Goal: Task Accomplishment & Management: Manage account settings

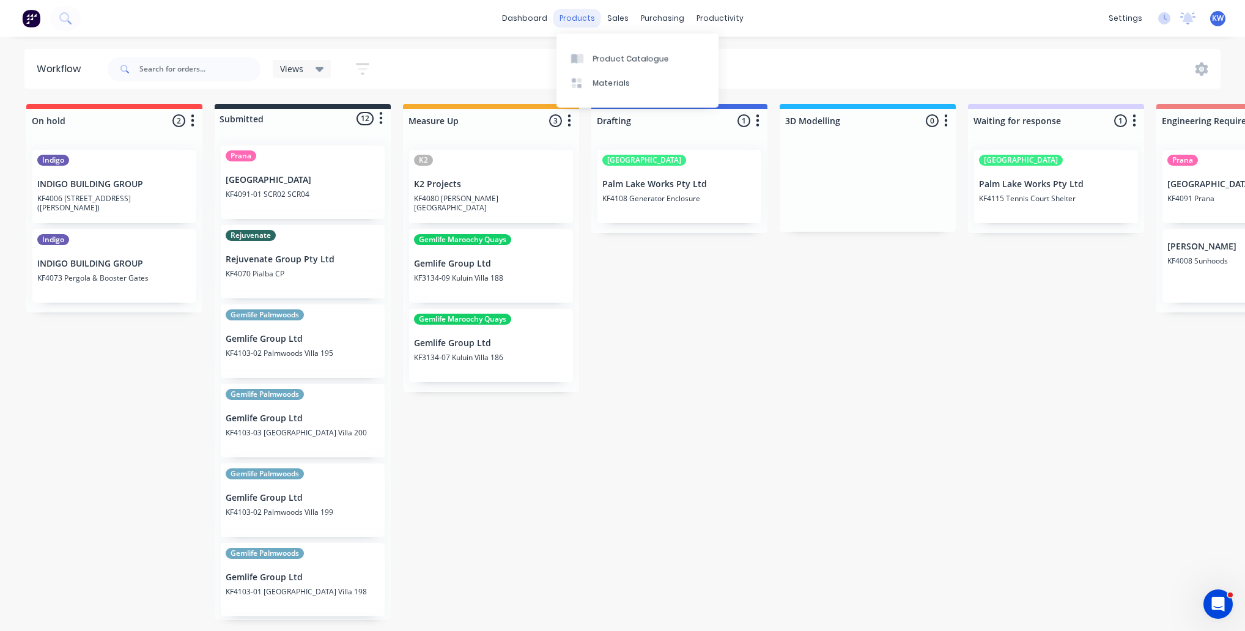
click at [599, 14] on div "products" at bounding box center [577, 18] width 48 height 18
click at [617, 15] on div "sales" at bounding box center [618, 18] width 34 height 18
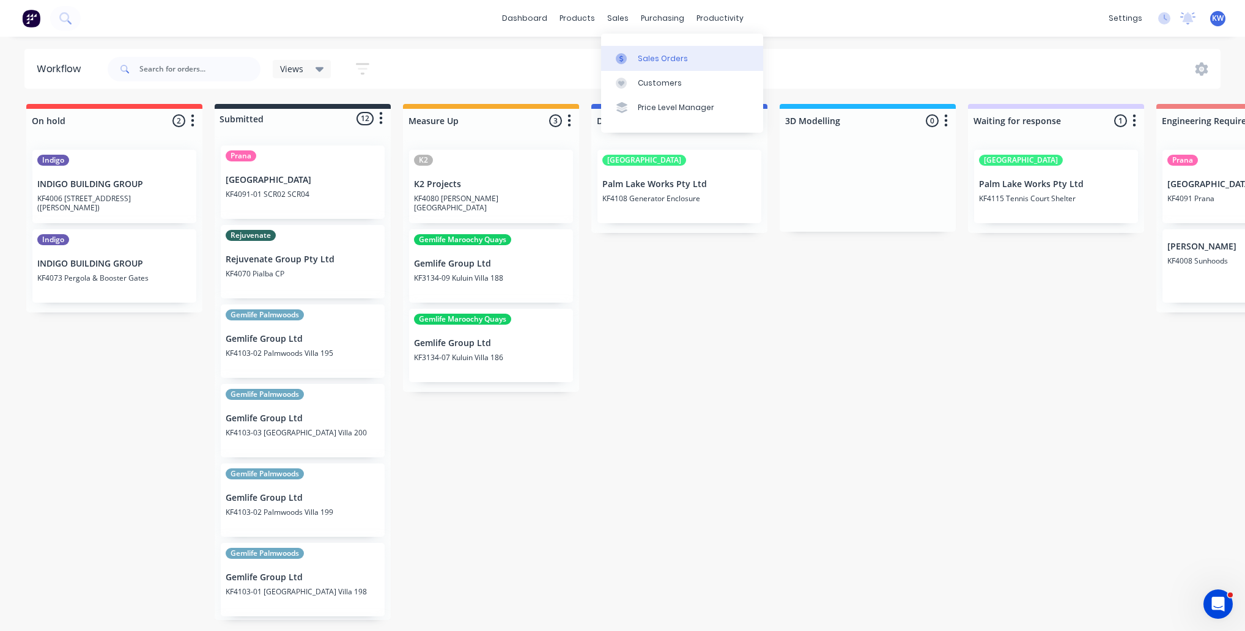
click at [656, 50] on link "Sales Orders" at bounding box center [682, 58] width 162 height 24
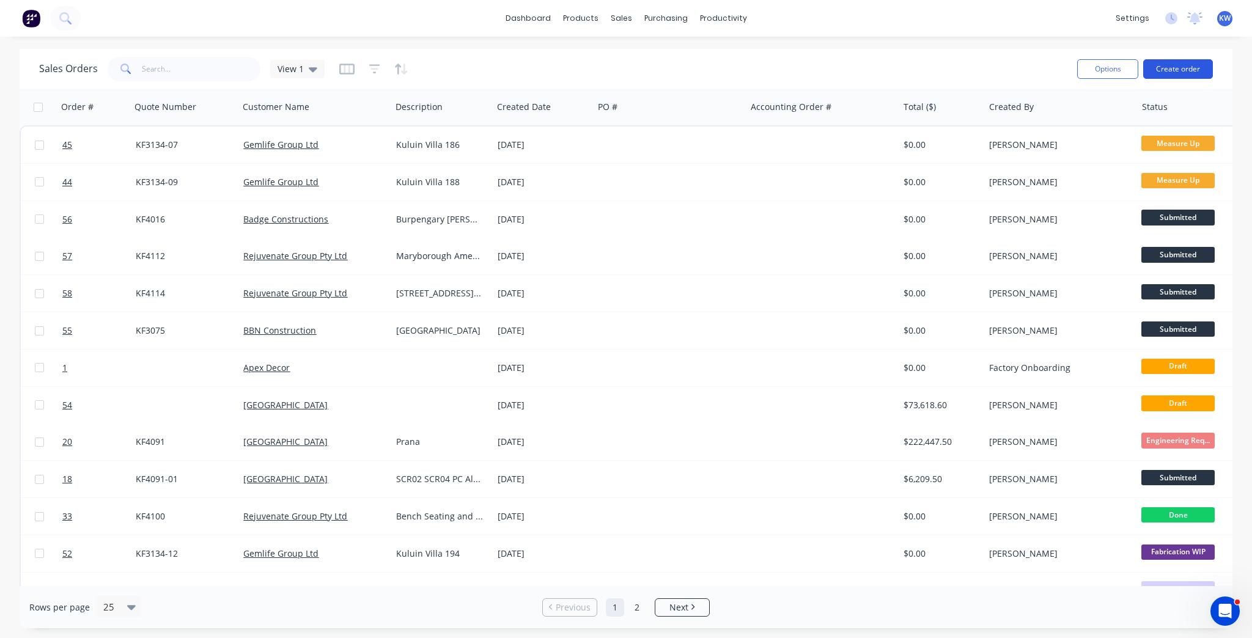
click at [1176, 64] on button "Create order" at bounding box center [1179, 69] width 70 height 20
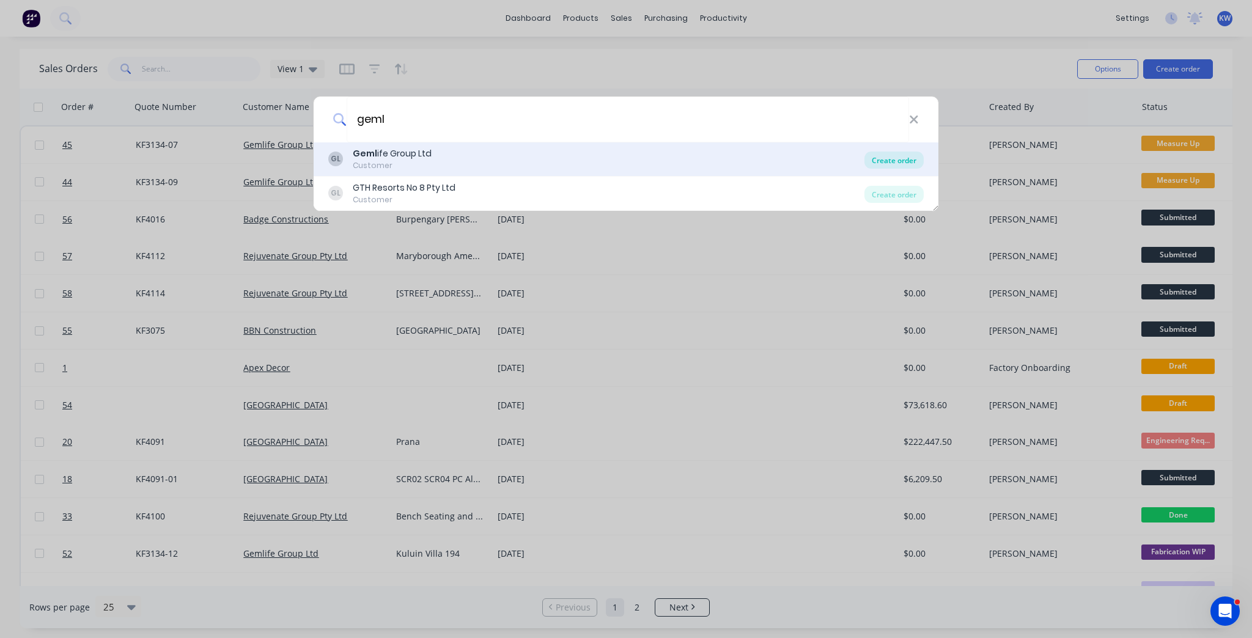
type input "geml"
click at [910, 161] on div "Create order" at bounding box center [894, 160] width 59 height 17
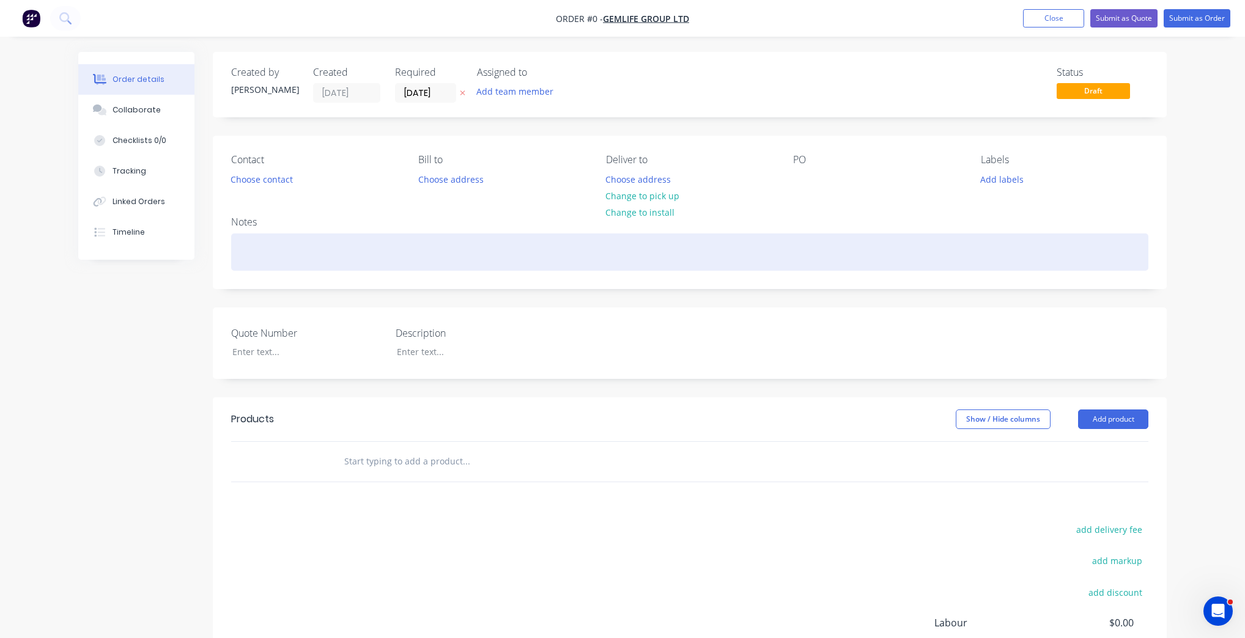
click at [247, 245] on div at bounding box center [689, 252] width 917 height 37
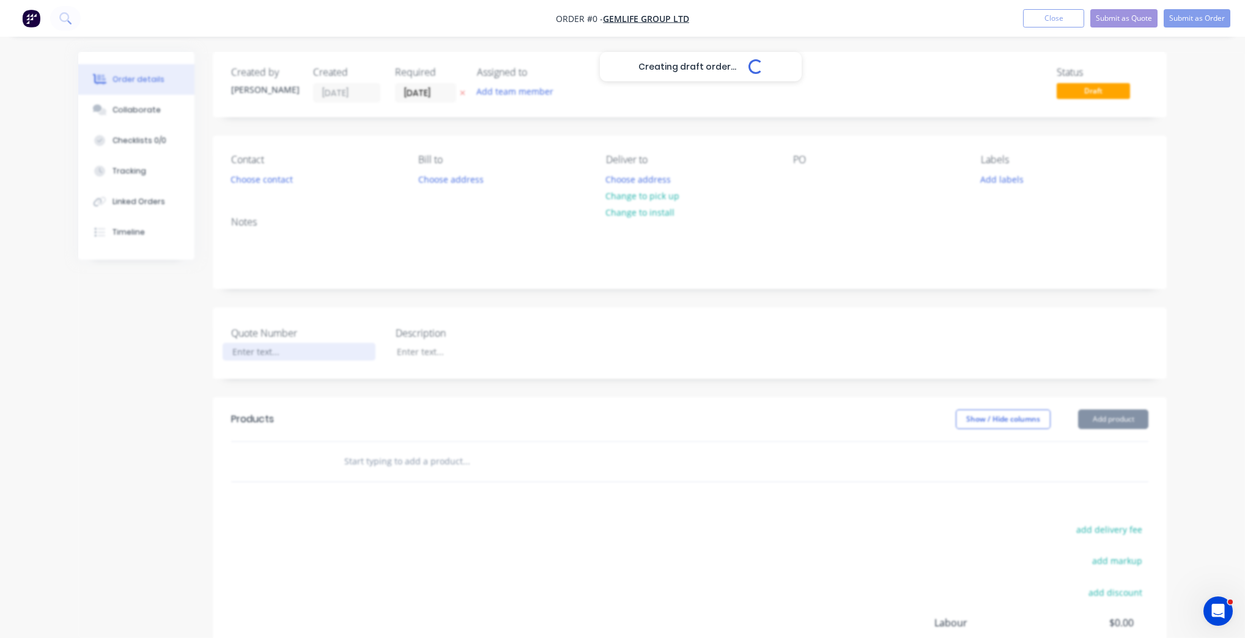
click at [291, 345] on div "Creating draft order... Loading... Order details Collaborate Checklists 0/0 Tra…" at bounding box center [622, 423] width 1113 height 742
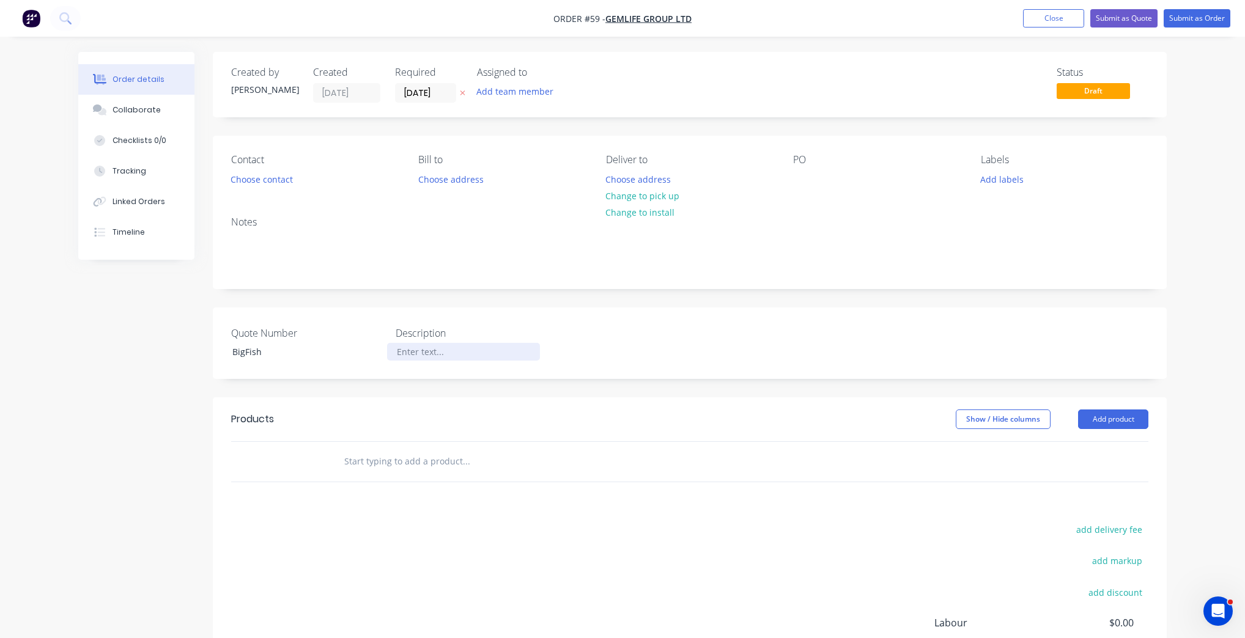
click at [443, 344] on div at bounding box center [463, 352] width 153 height 18
click at [235, 355] on div "BigFish" at bounding box center [299, 352] width 153 height 18
click at [235, 350] on div "BigFish" at bounding box center [299, 352] width 153 height 18
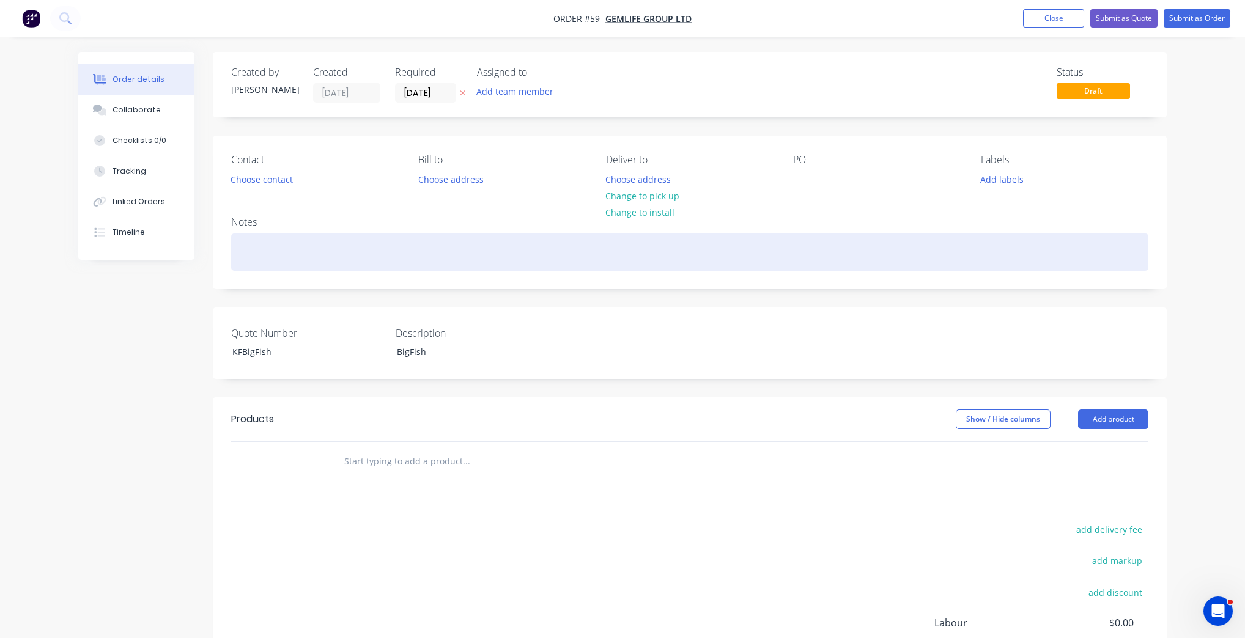
click at [265, 248] on div at bounding box center [689, 252] width 917 height 37
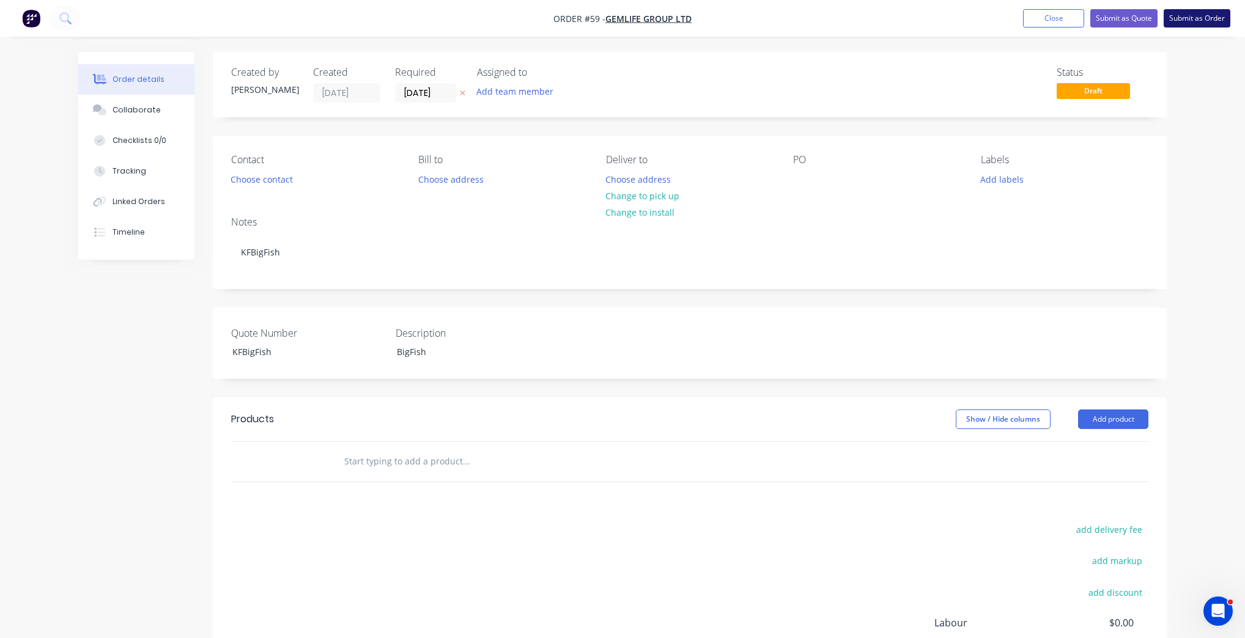
click at [1197, 20] on button "Submit as Order" at bounding box center [1197, 18] width 67 height 18
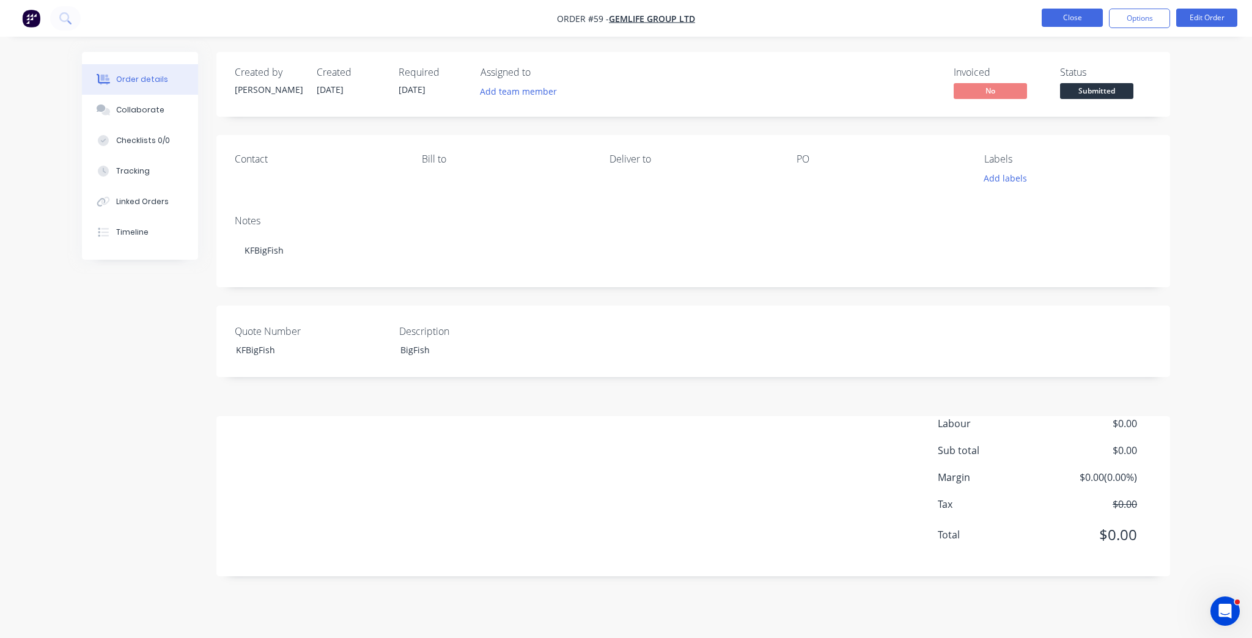
click at [1057, 17] on button "Close" at bounding box center [1072, 18] width 61 height 18
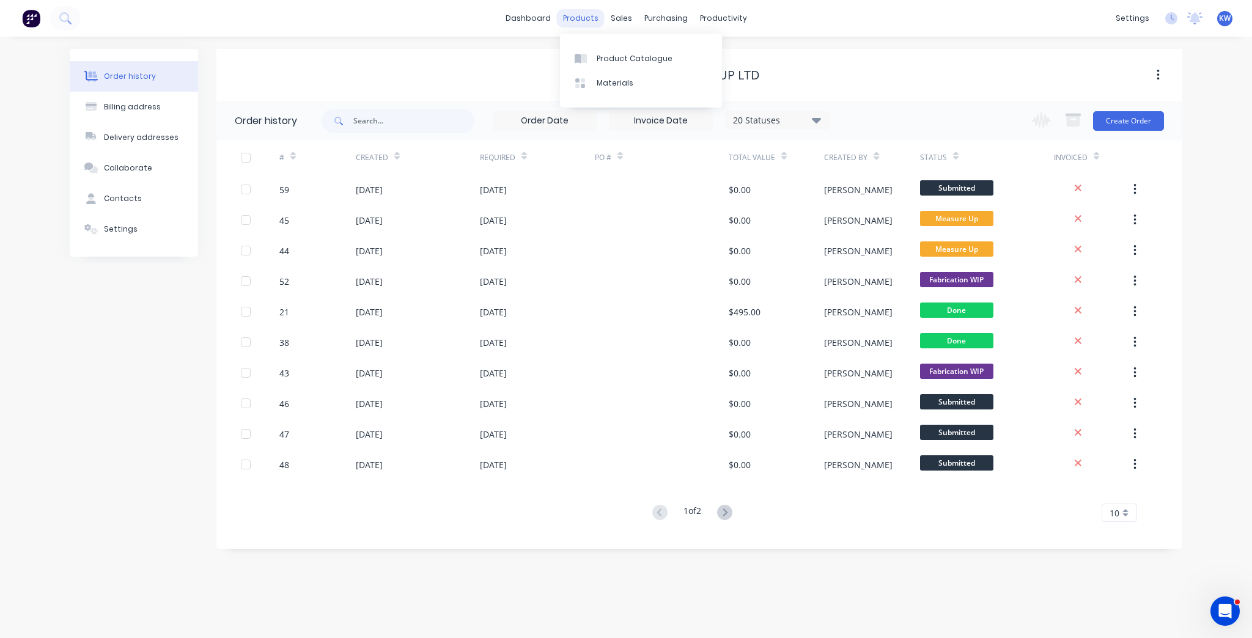
click at [597, 20] on div "products" at bounding box center [581, 18] width 48 height 18
click at [622, 20] on div "sales" at bounding box center [622, 18] width 34 height 18
click at [631, 48] on link "Sales Orders" at bounding box center [686, 58] width 162 height 24
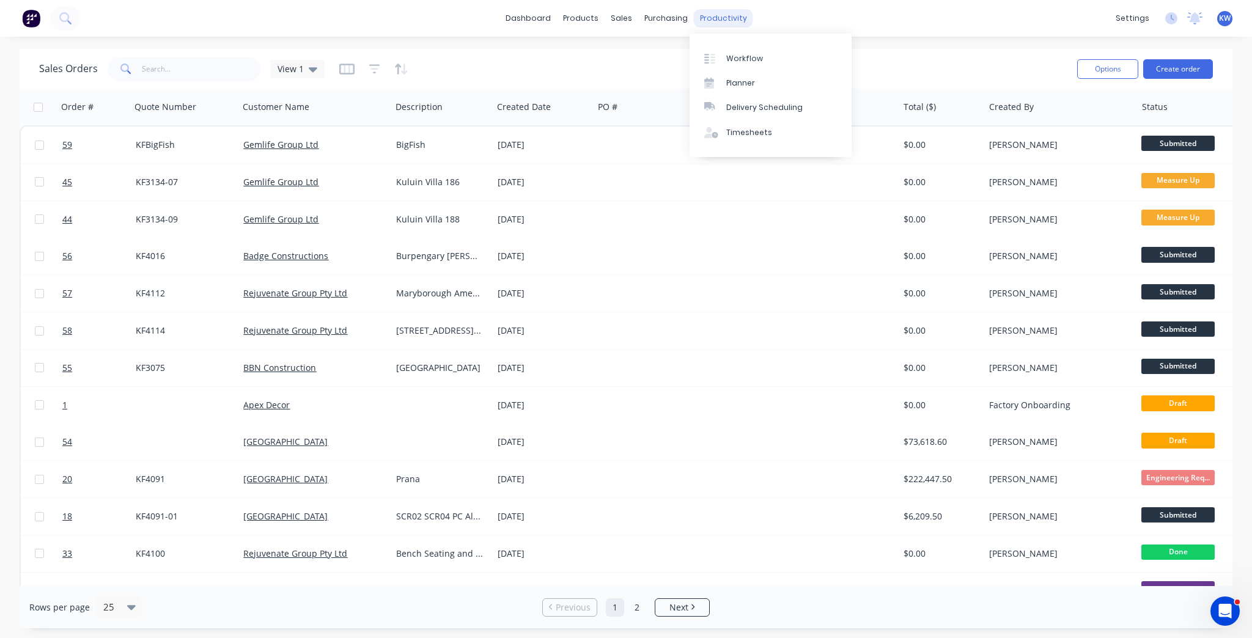
click at [694, 20] on div "productivity" at bounding box center [723, 18] width 59 height 18
click at [734, 51] on link "Workflow" at bounding box center [771, 58] width 162 height 24
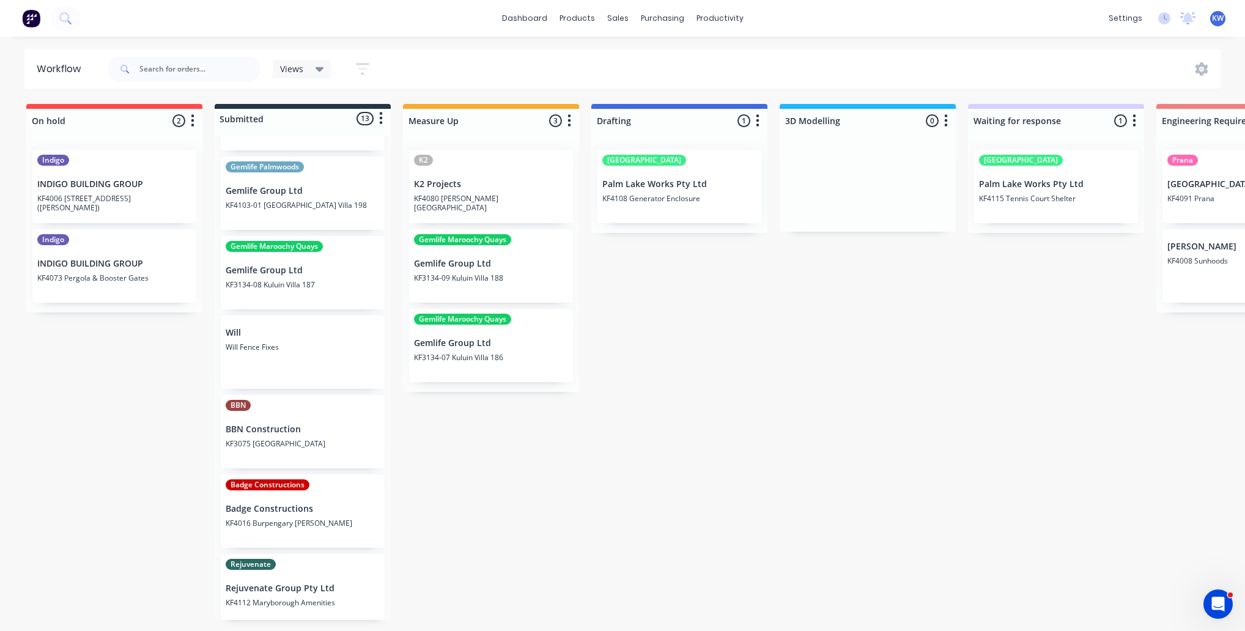
scroll to position [360, 0]
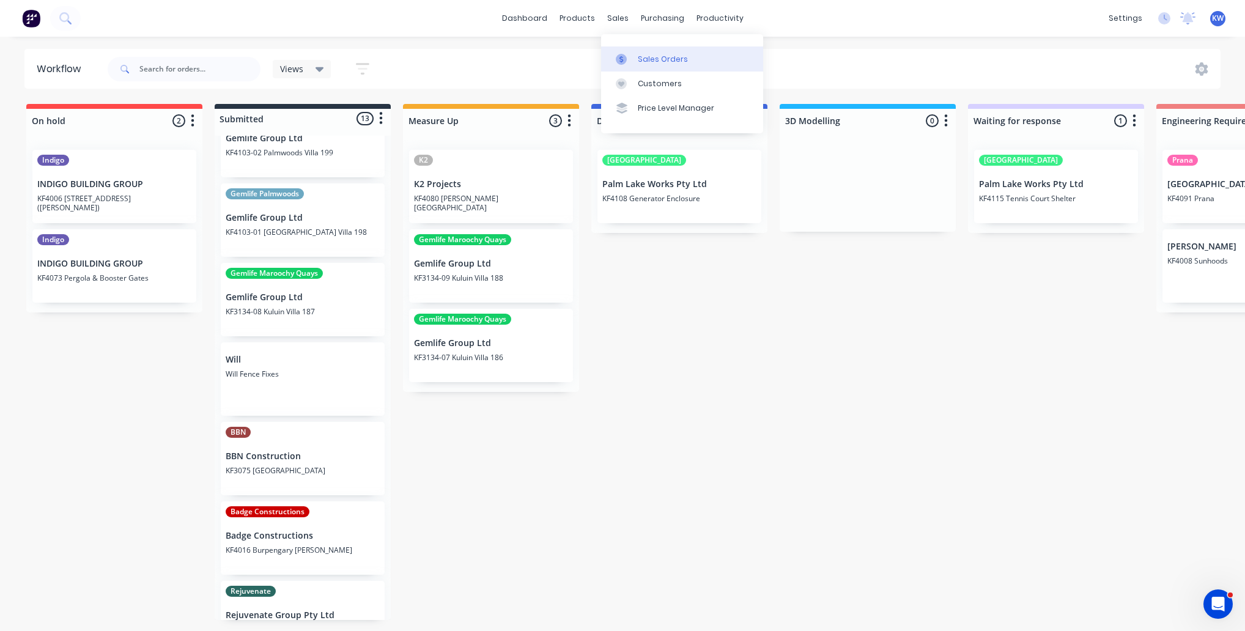
click at [624, 49] on link "Sales Orders" at bounding box center [682, 58] width 162 height 24
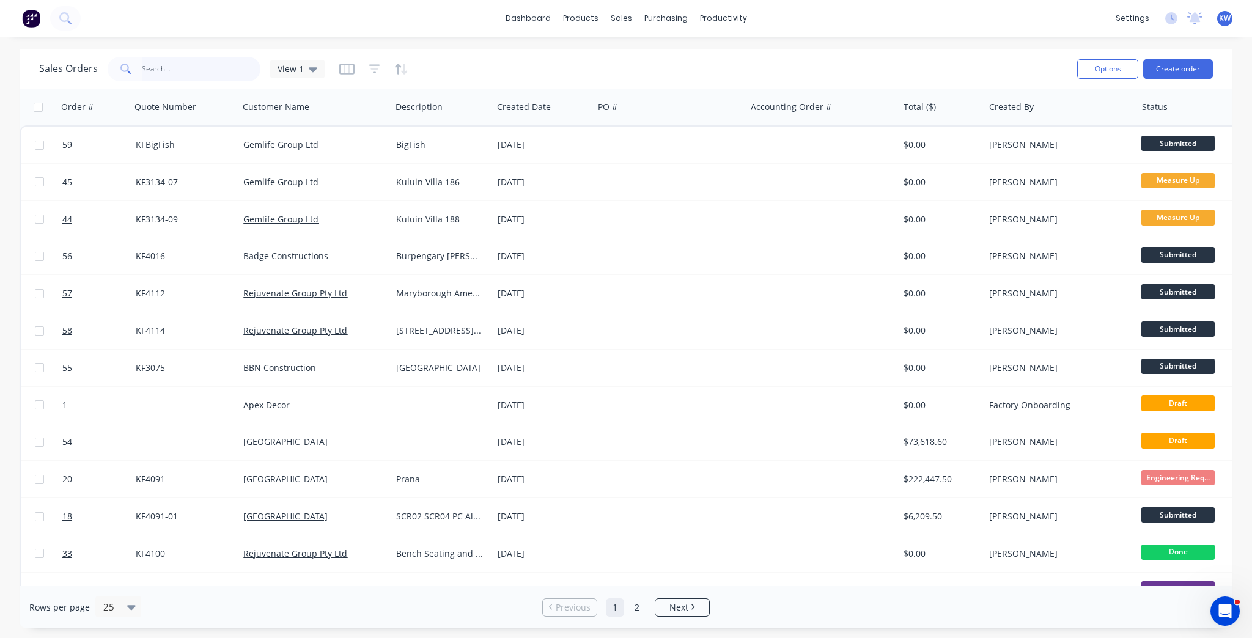
click at [221, 78] on input "text" at bounding box center [201, 69] width 119 height 24
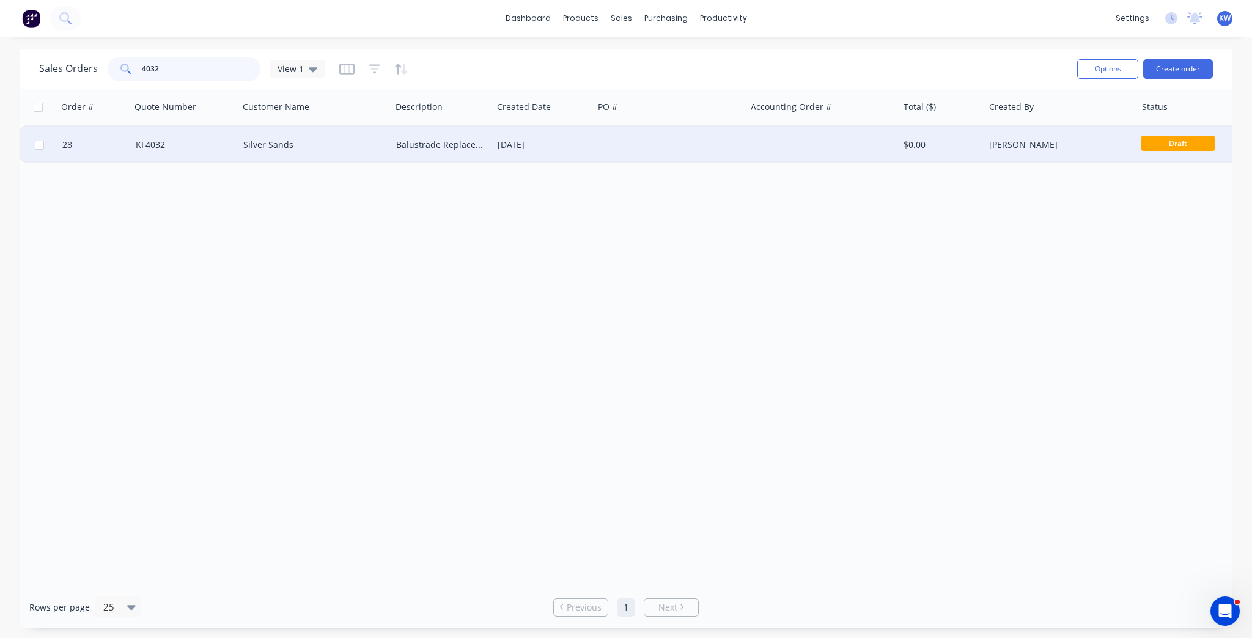
type input "4032"
click at [1076, 147] on div "[PERSON_NAME]" at bounding box center [1057, 145] width 136 height 12
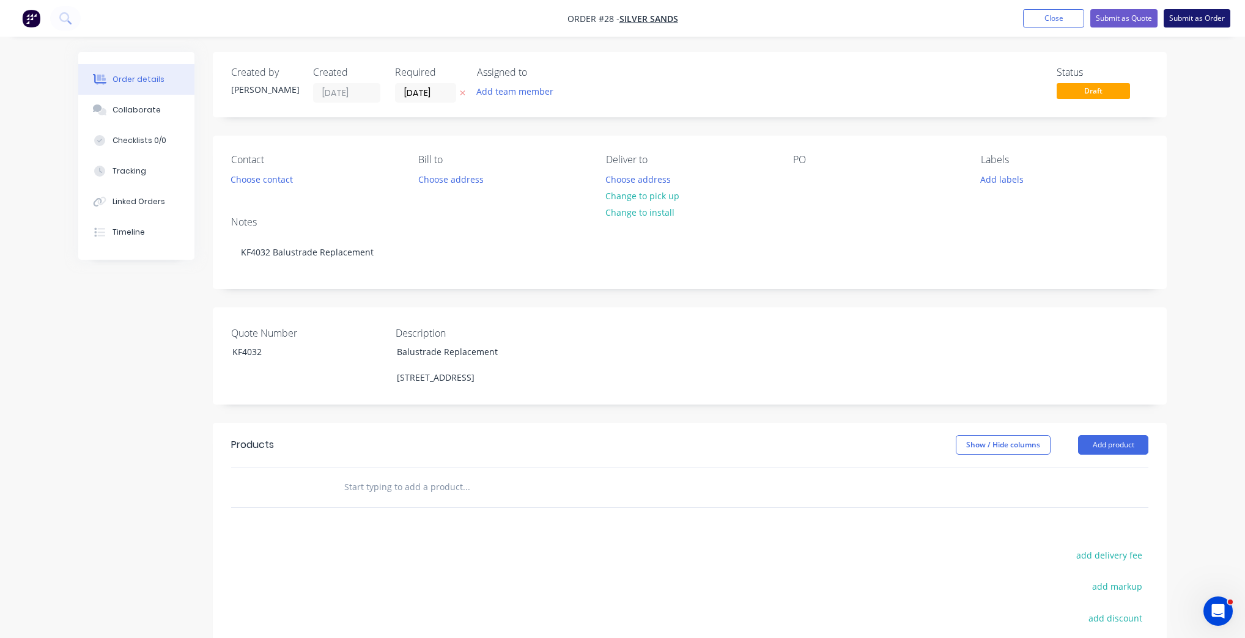
click at [1193, 13] on button "Submit as Order" at bounding box center [1197, 18] width 67 height 18
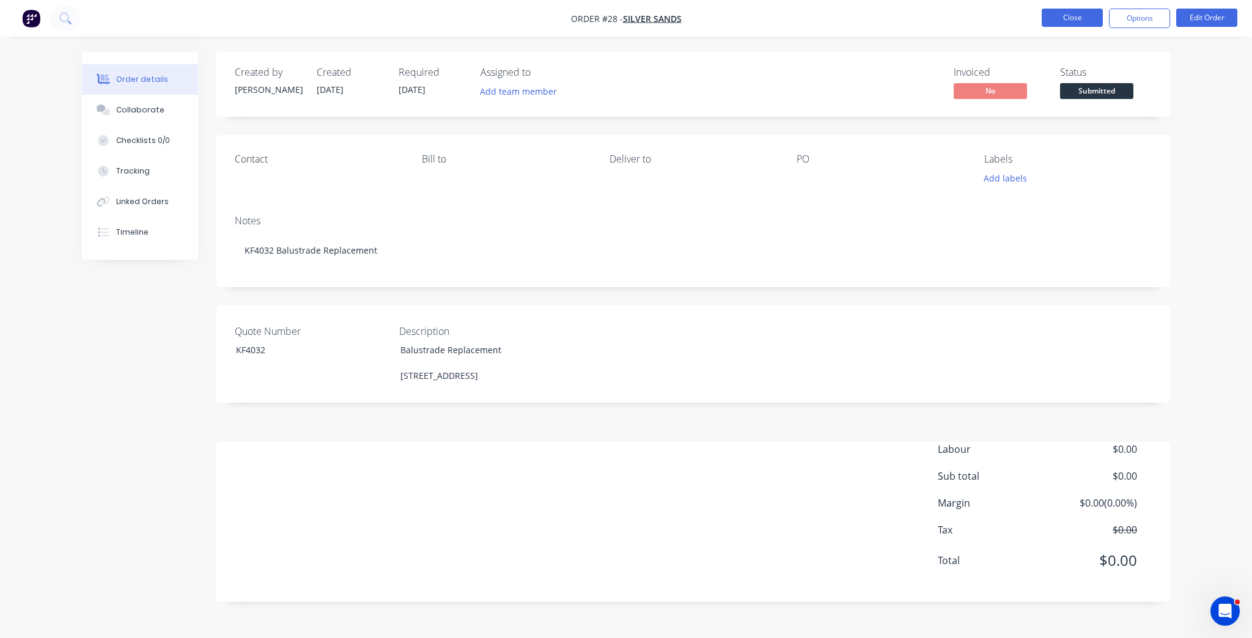
click at [1084, 20] on button "Close" at bounding box center [1072, 18] width 61 height 18
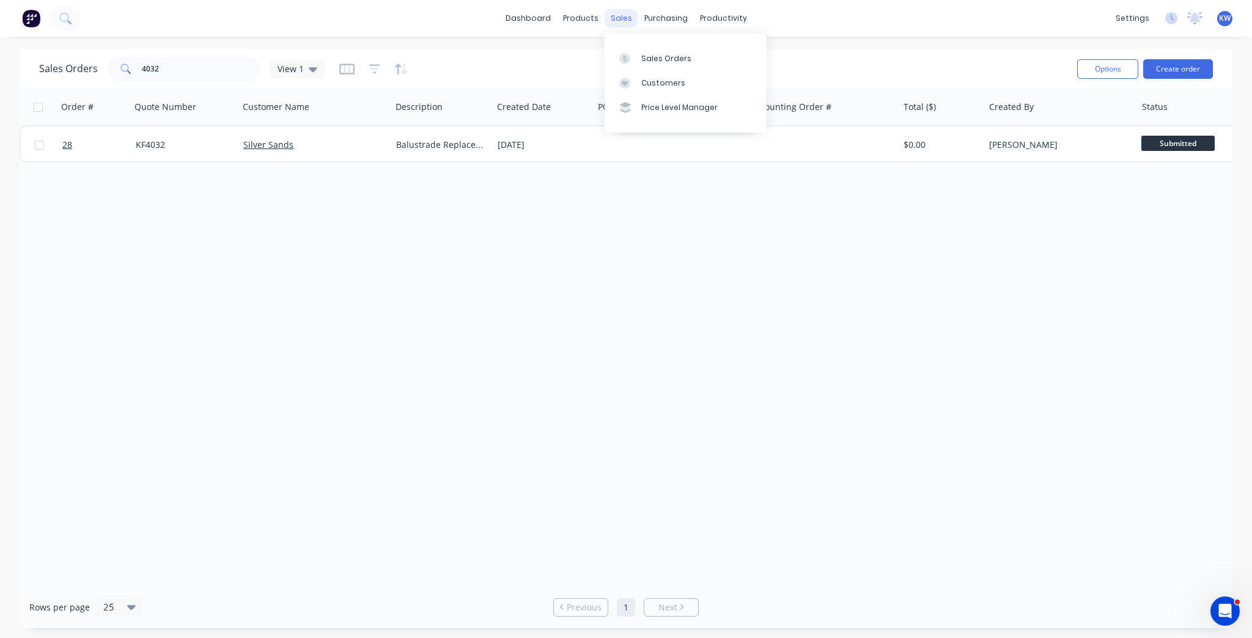
click at [629, 20] on div "sales" at bounding box center [622, 18] width 34 height 18
click at [718, 59] on div at bounding box center [713, 58] width 18 height 11
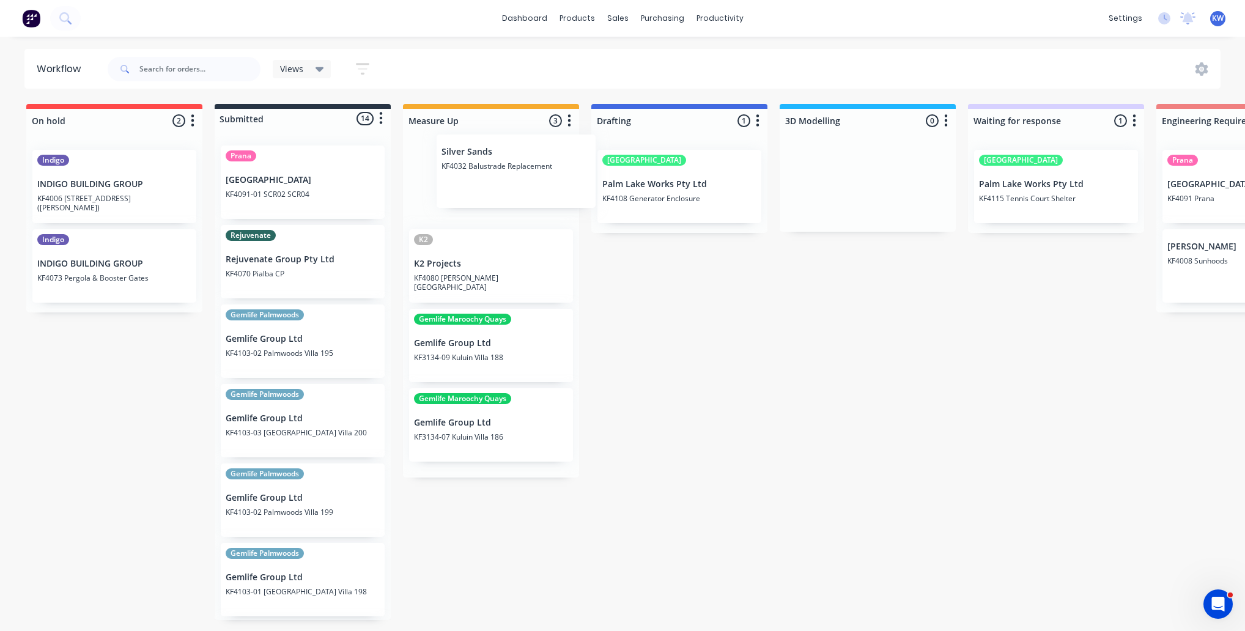
drag, startPoint x: 288, startPoint y: 264, endPoint x: 519, endPoint y: 171, distance: 248.4
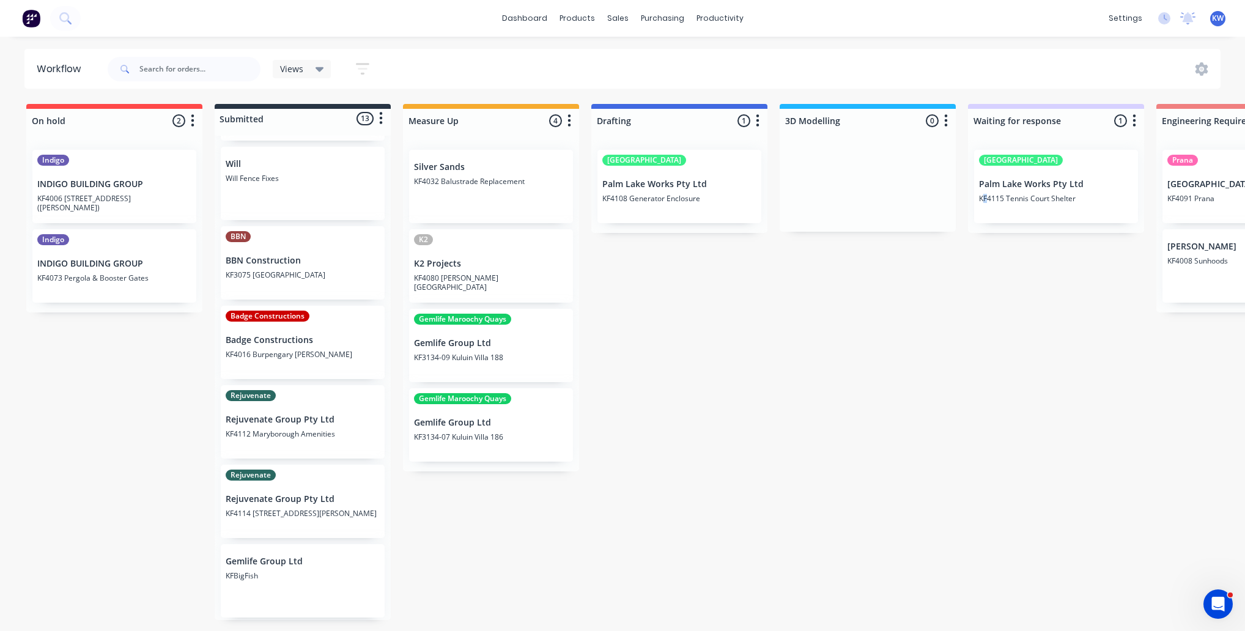
click at [545, 17] on link "dashboard" at bounding box center [524, 18] width 57 height 18
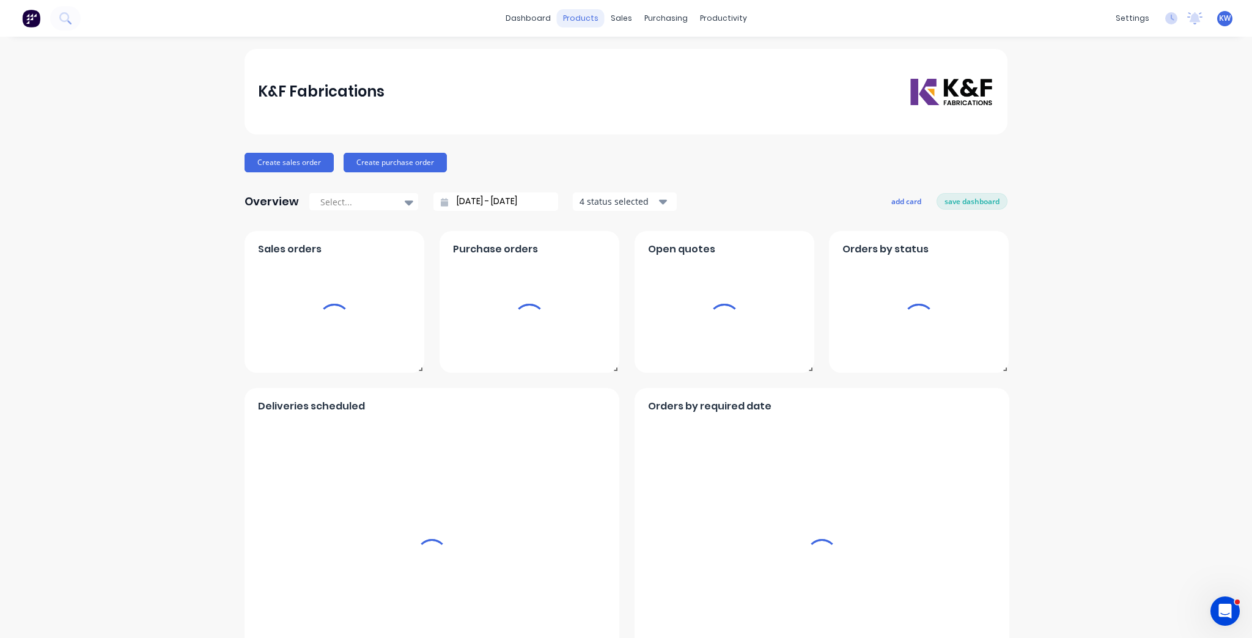
click at [585, 24] on div "products" at bounding box center [581, 18] width 48 height 18
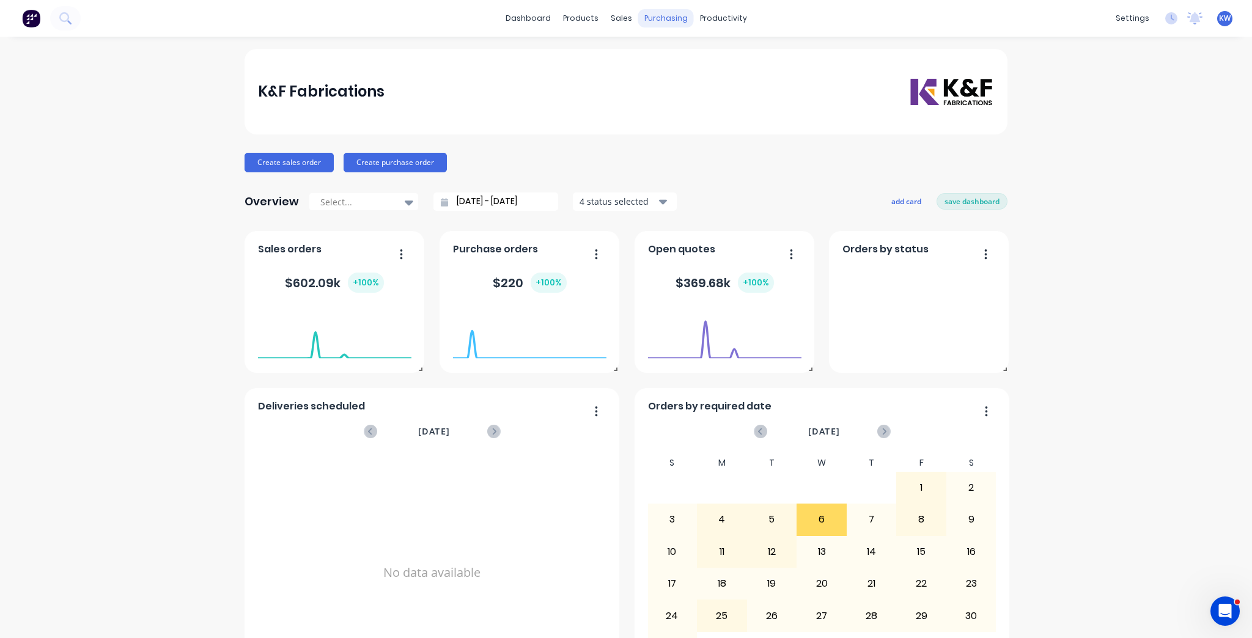
click at [672, 20] on div "purchasing" at bounding box center [666, 18] width 56 height 18
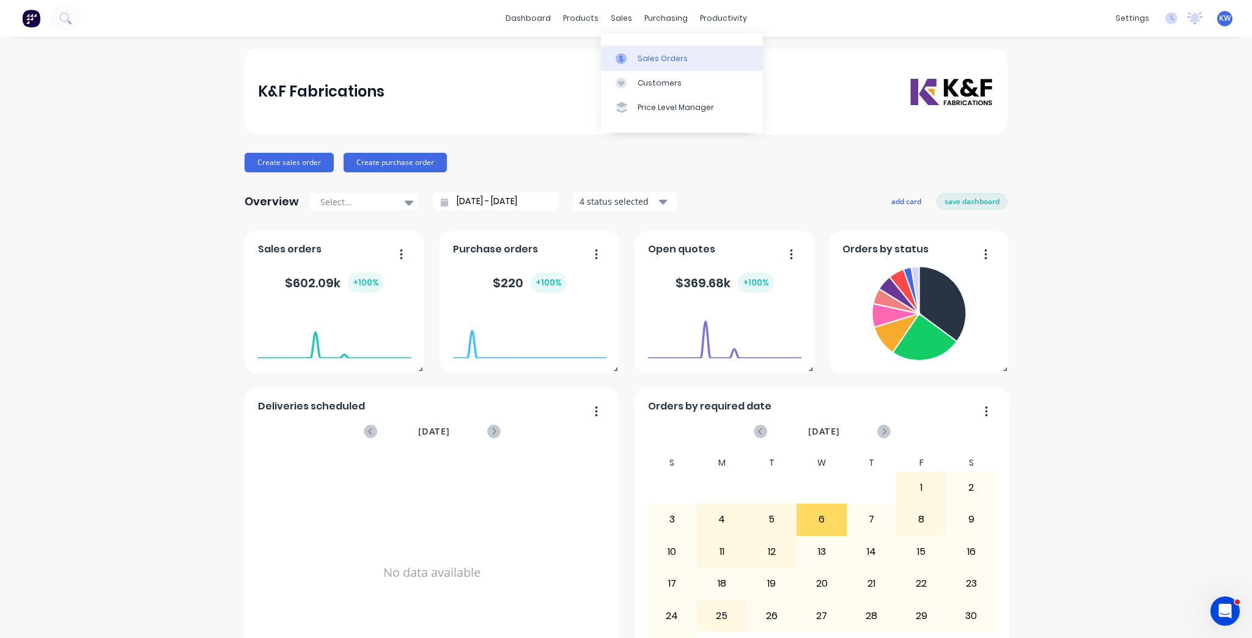
click at [650, 60] on div "Sales Orders" at bounding box center [663, 58] width 50 height 11
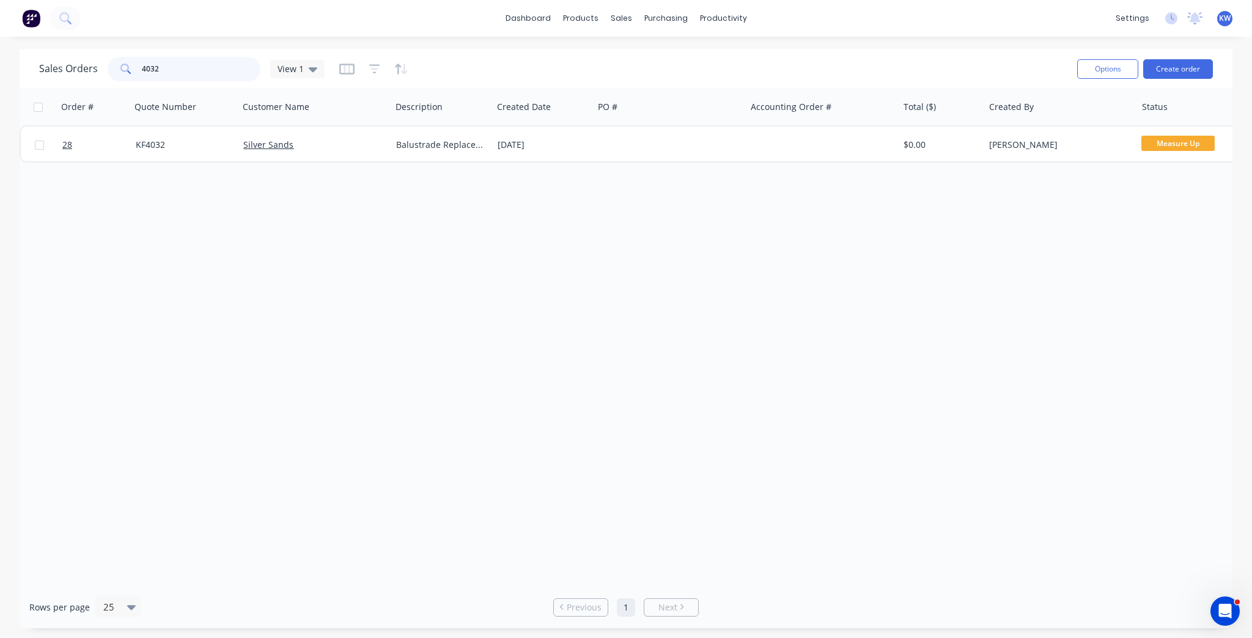
click at [236, 73] on input "4032" at bounding box center [201, 69] width 119 height 24
click at [687, 378] on div "Order # Quote Number Customer Name Description Created Date PO # Accounting Ord…" at bounding box center [626, 338] width 1213 height 498
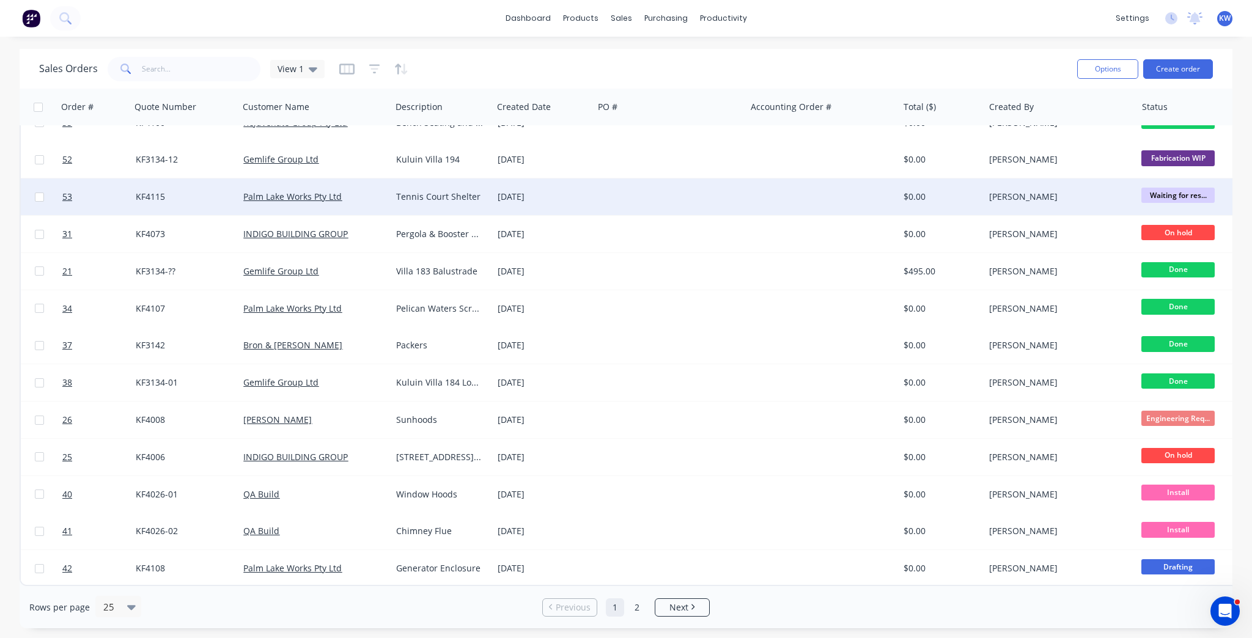
scroll to position [474, 0]
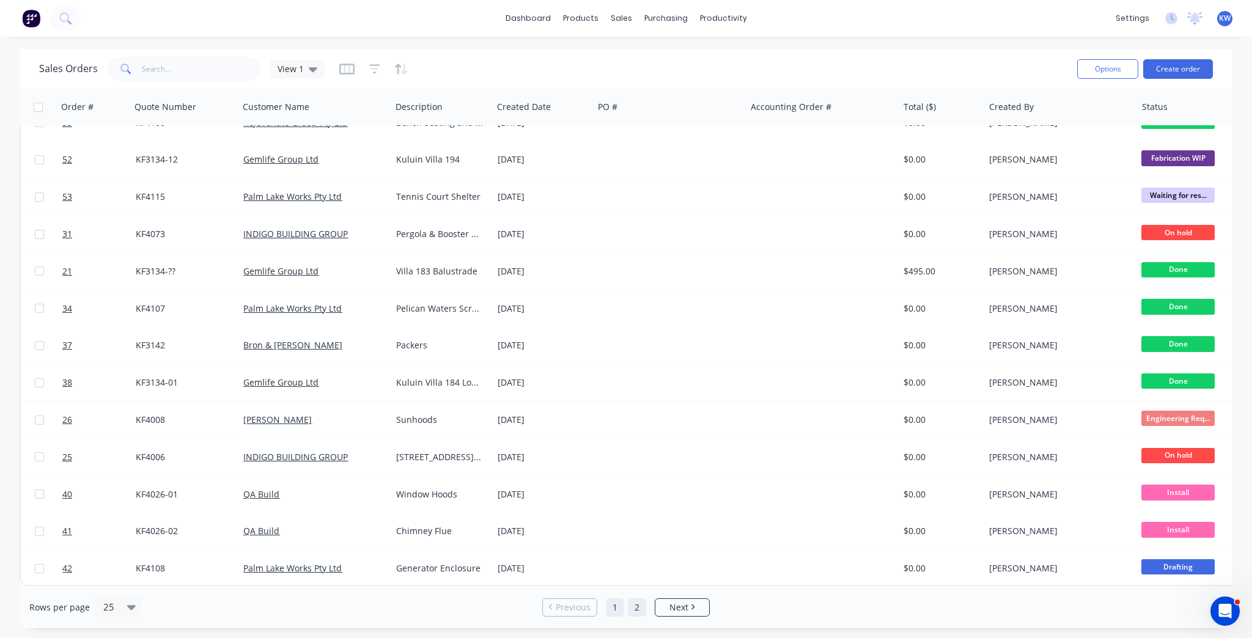
click at [635, 610] on link "2" at bounding box center [637, 608] width 18 height 18
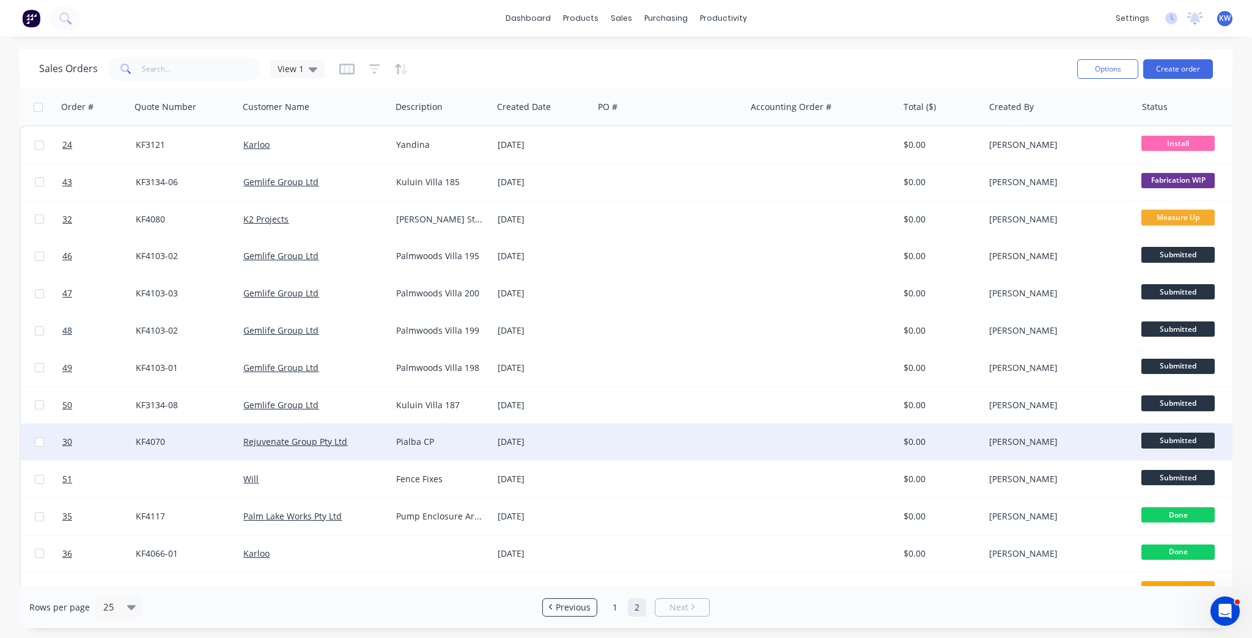
scroll to position [139, 0]
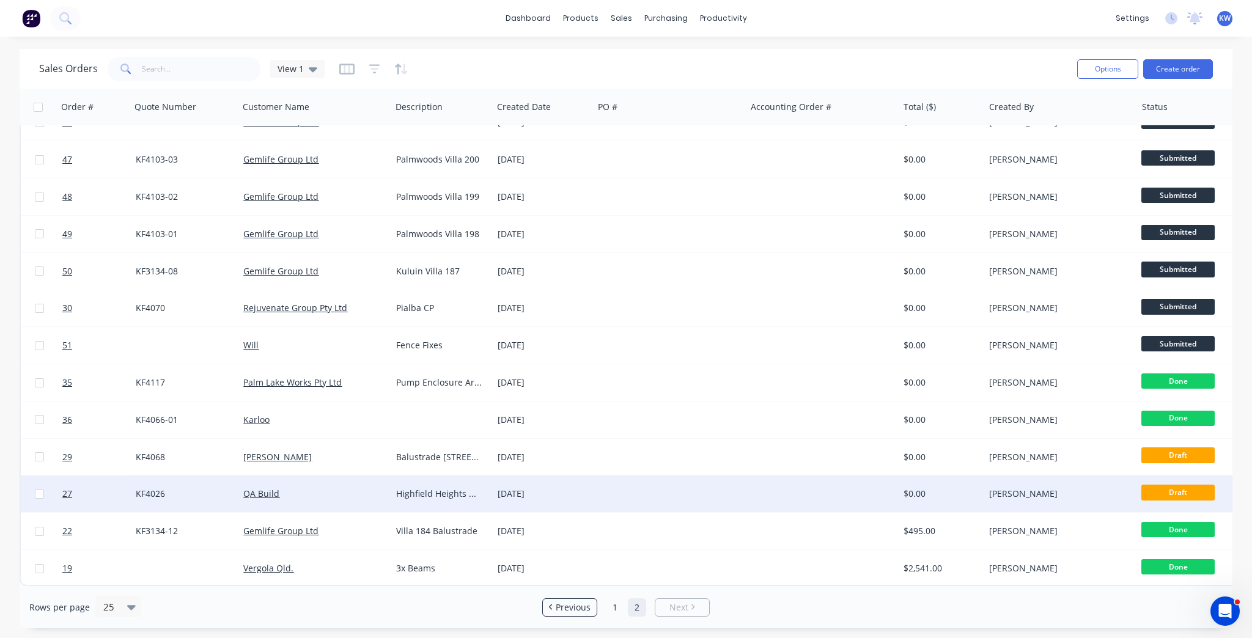
click at [442, 488] on div "Highfield Heights Managers Office" at bounding box center [439, 494] width 87 height 12
click at [579, 479] on div "[DATE]" at bounding box center [543, 494] width 101 height 37
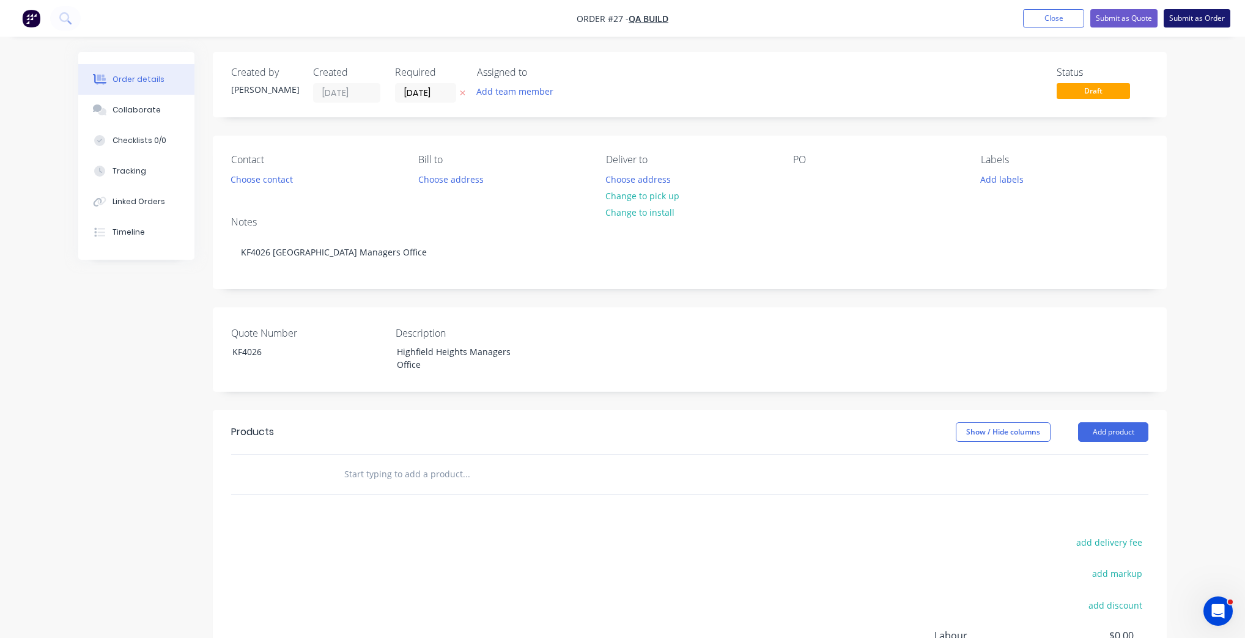
click at [1196, 12] on button "Submit as Order" at bounding box center [1197, 18] width 67 height 18
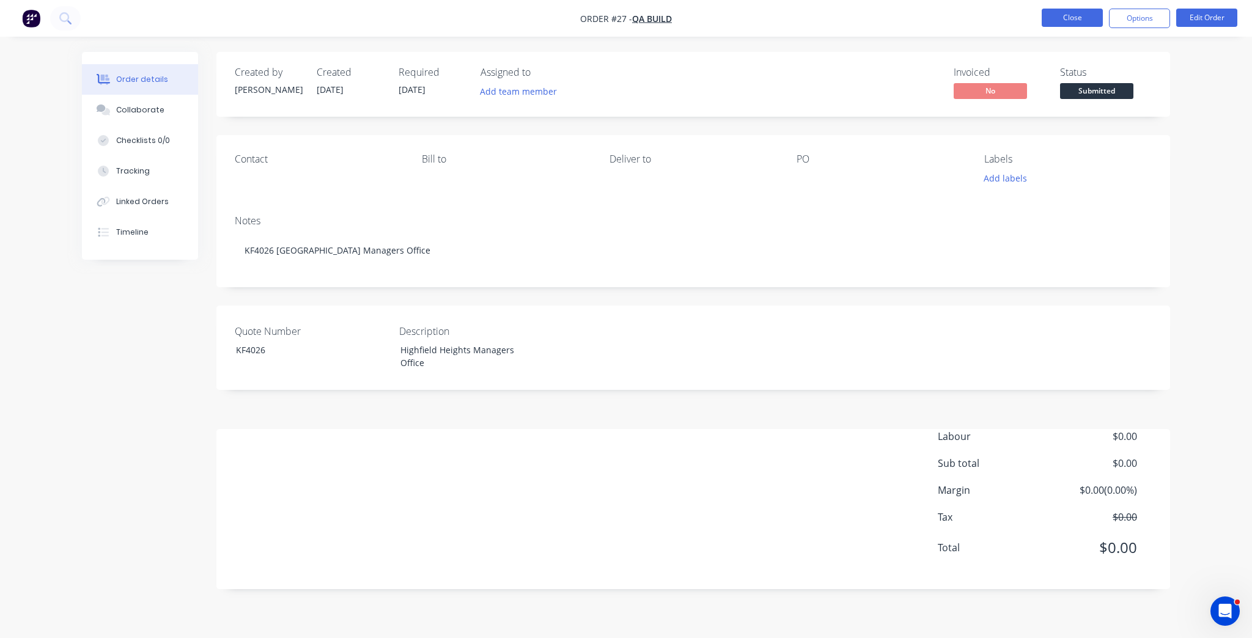
click at [1046, 18] on button "Close" at bounding box center [1072, 18] width 61 height 18
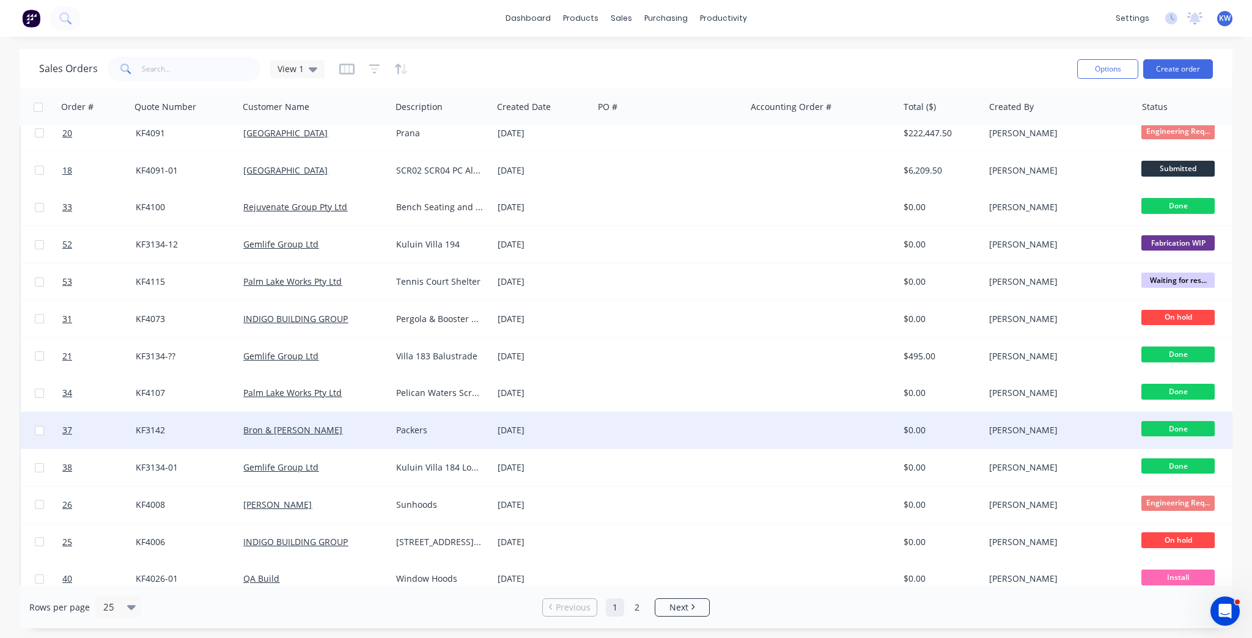
scroll to position [474, 0]
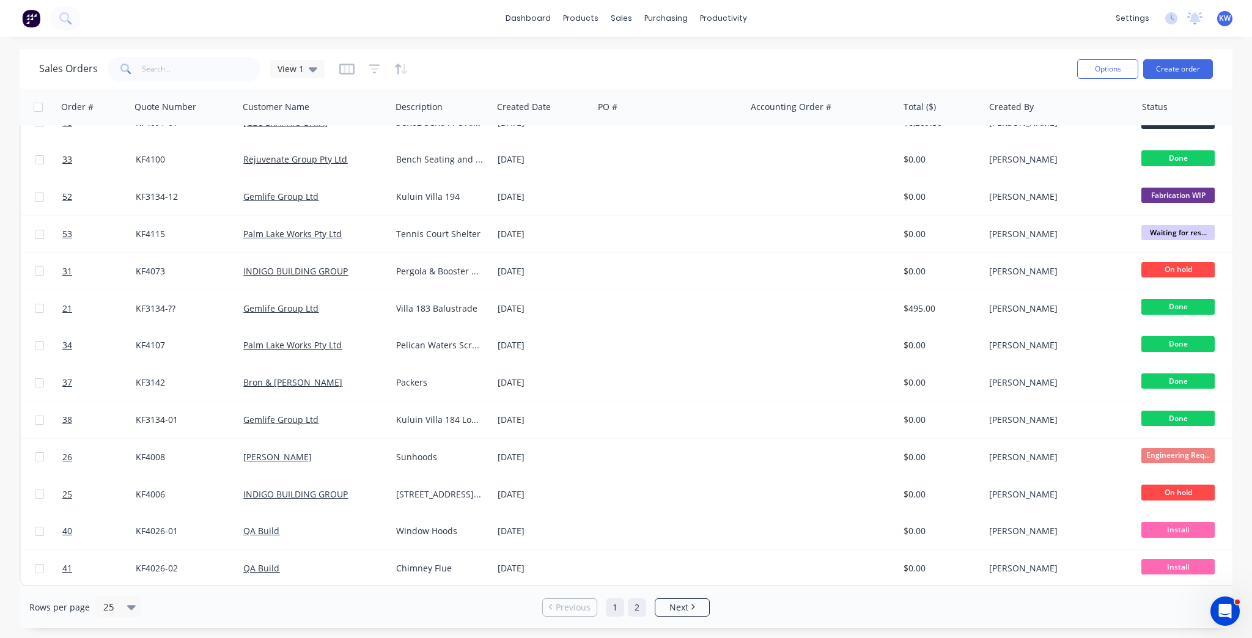
click at [644, 612] on link "2" at bounding box center [637, 608] width 18 height 18
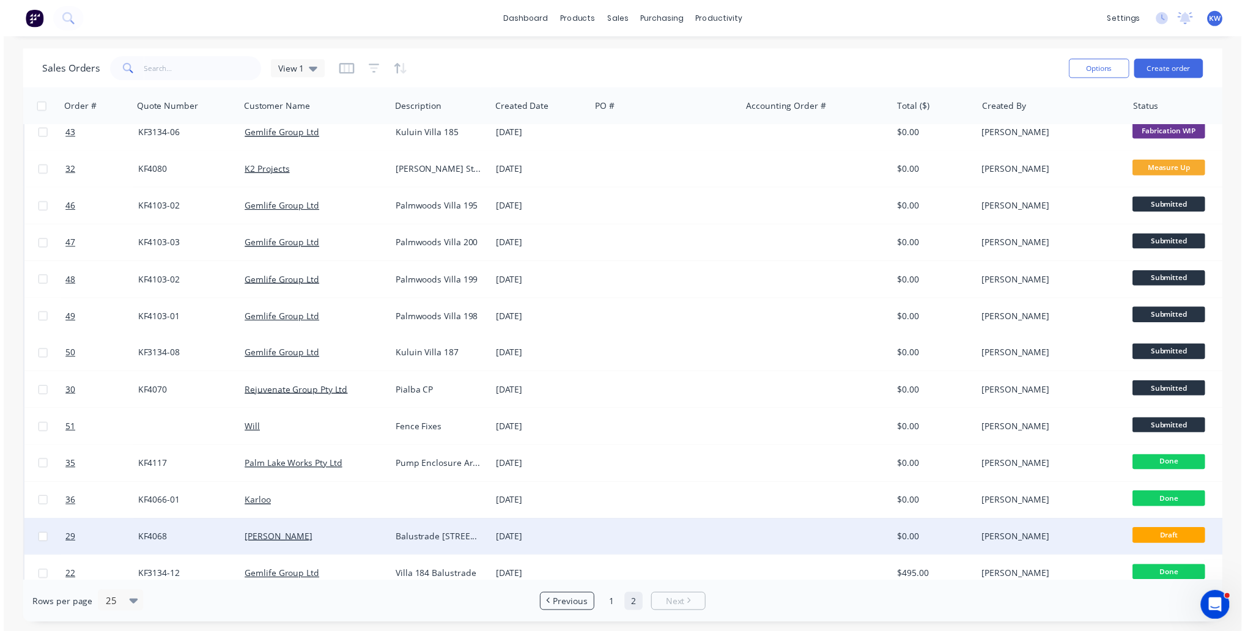
scroll to position [139, 0]
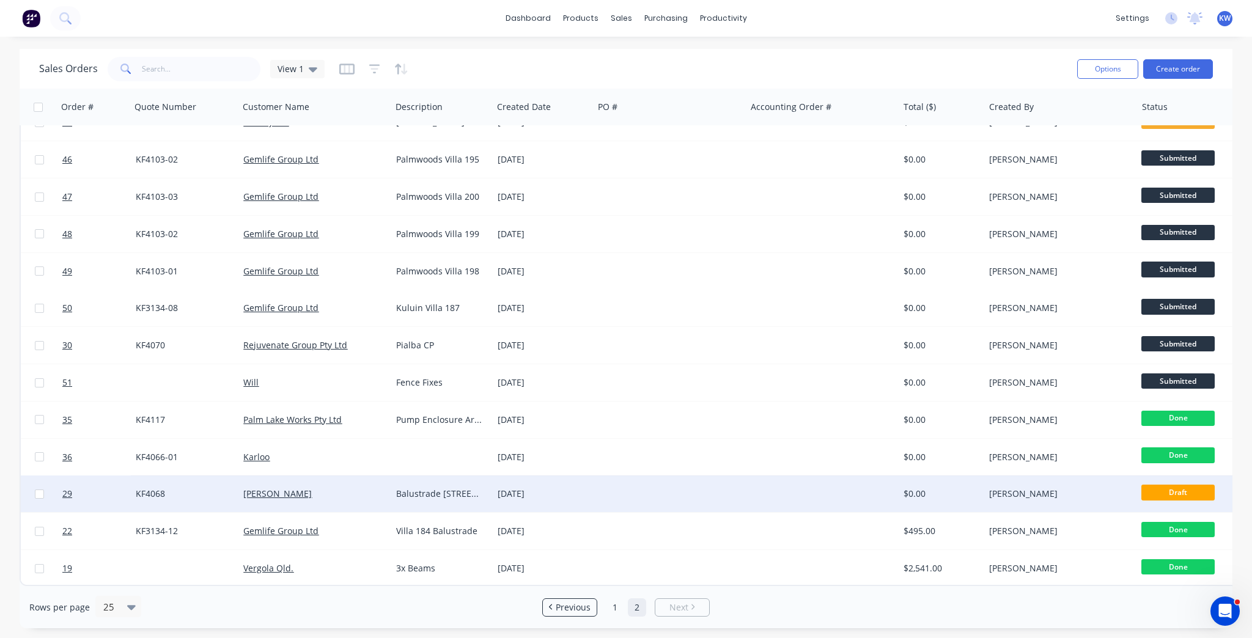
click at [557, 477] on div "[DATE]" at bounding box center [543, 494] width 101 height 37
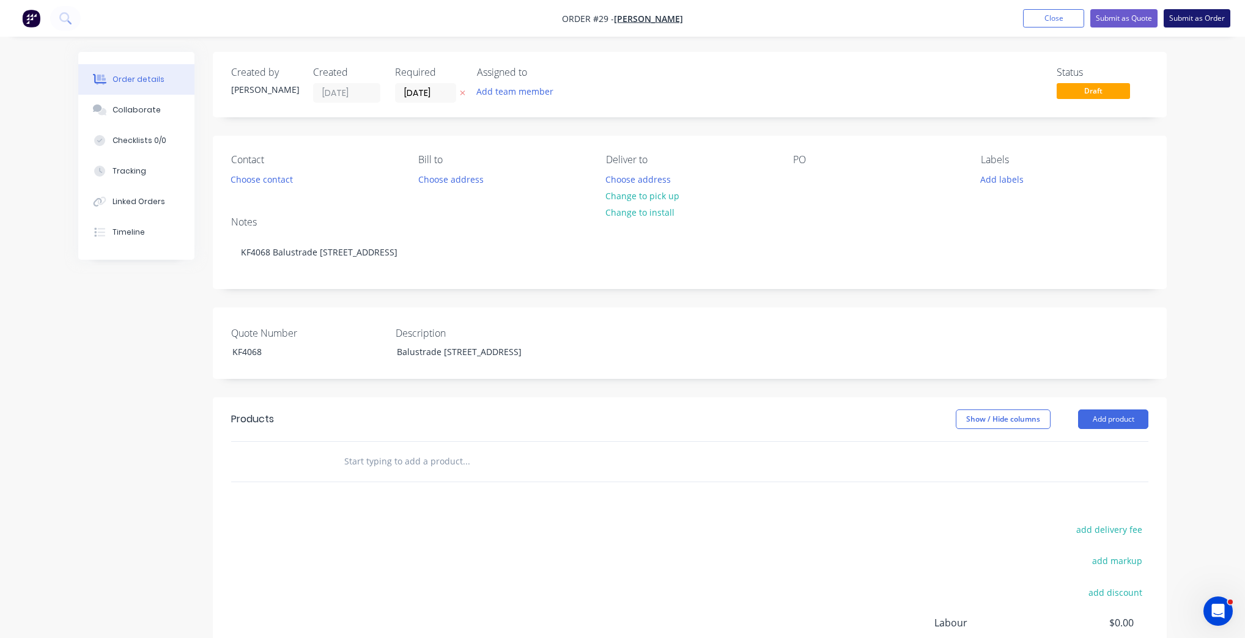
click at [1180, 16] on button "Submit as Order" at bounding box center [1197, 18] width 67 height 18
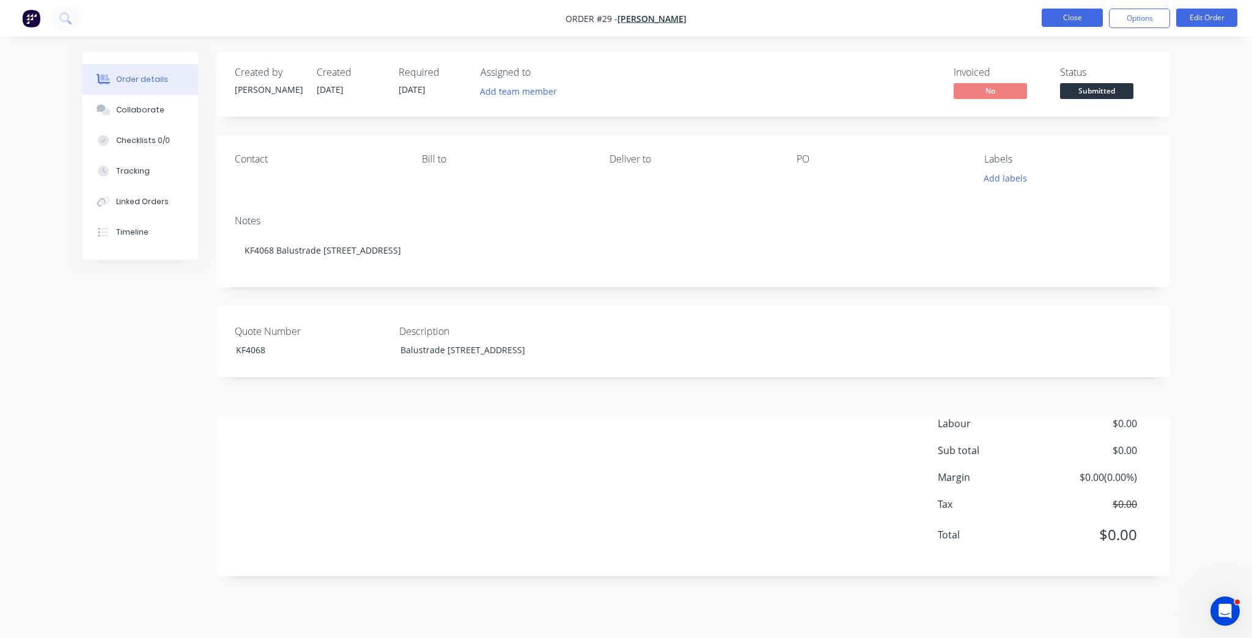
click at [1067, 18] on button "Close" at bounding box center [1072, 18] width 61 height 18
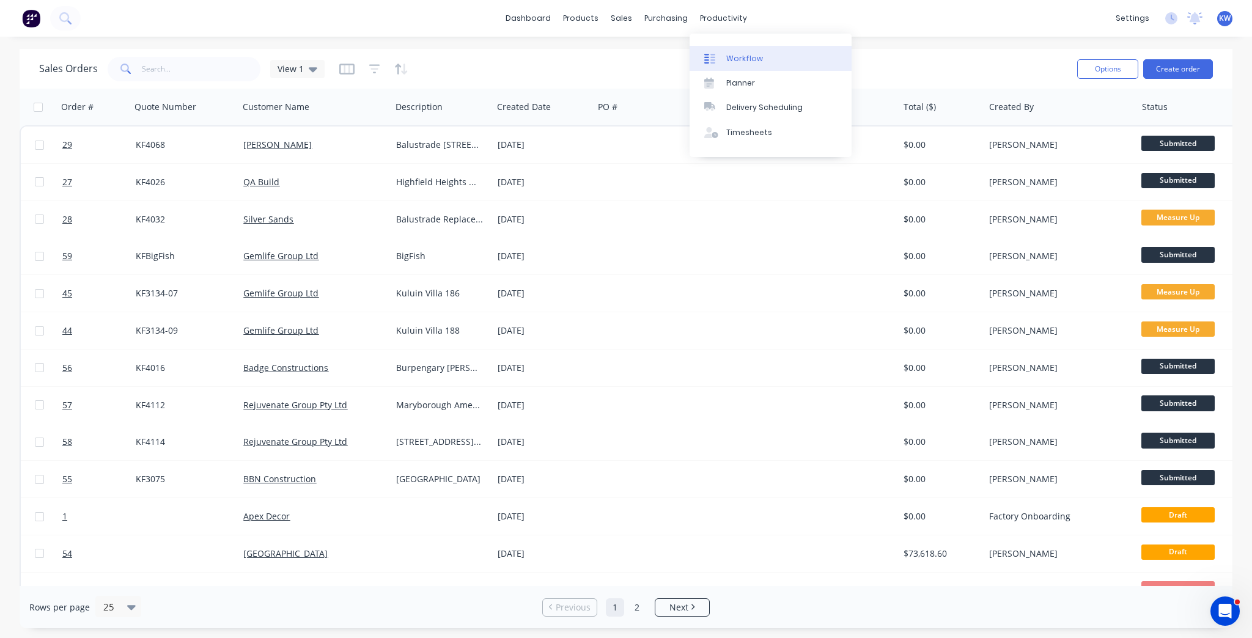
click at [735, 57] on div "Workflow" at bounding box center [745, 58] width 37 height 11
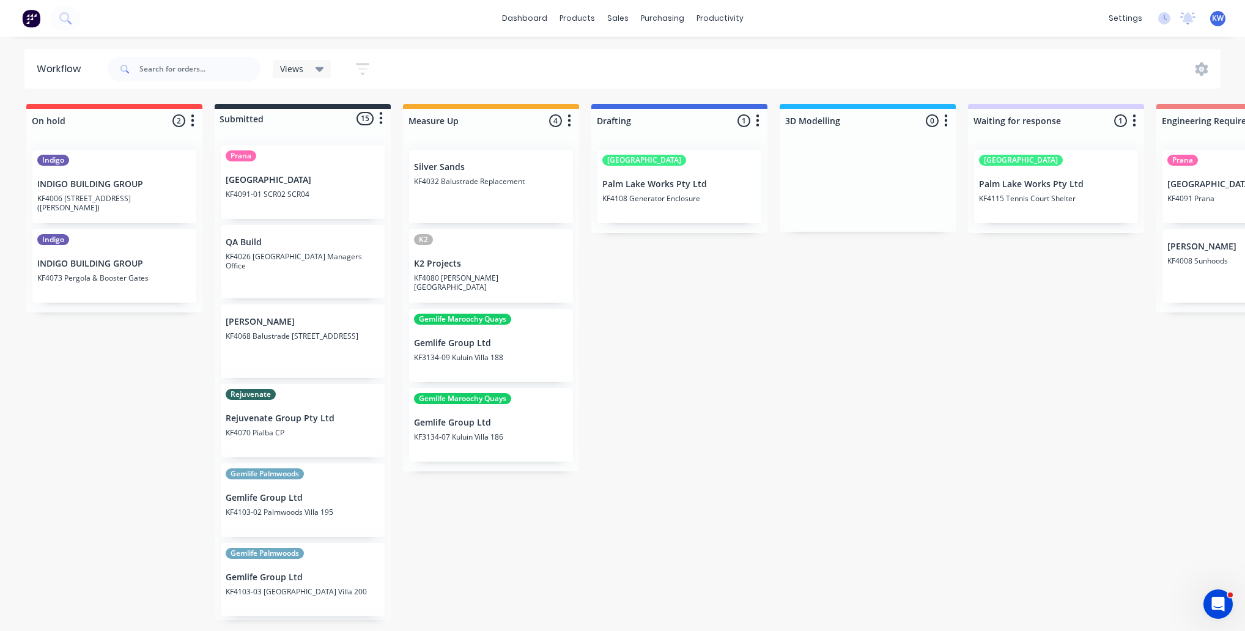
click at [339, 270] on div "QA Build KF4026 [GEOGRAPHIC_DATA] Managers Office" at bounding box center [303, 261] width 164 height 73
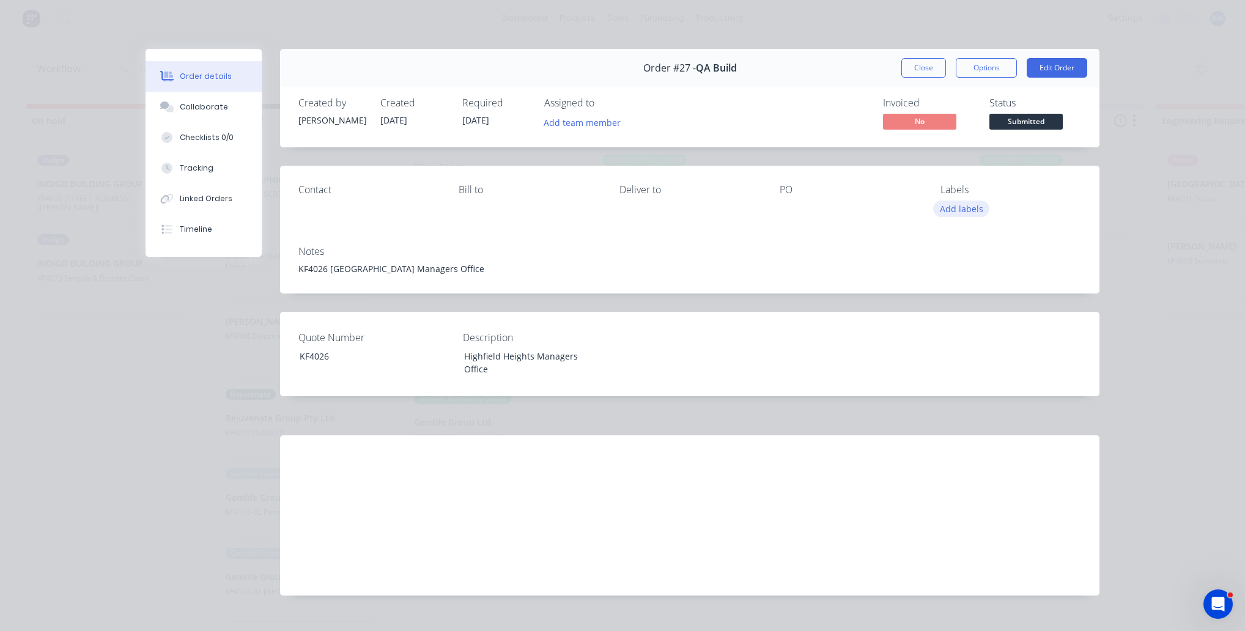
click at [964, 208] on button "Add labels" at bounding box center [961, 209] width 56 height 17
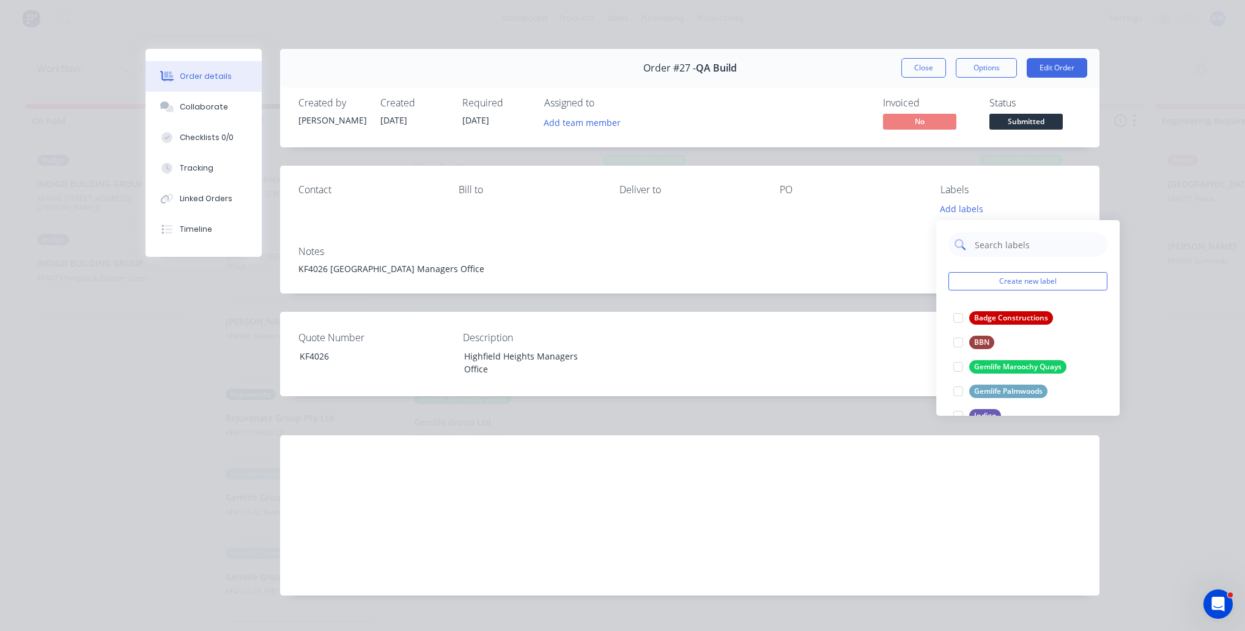
click at [991, 245] on input "text" at bounding box center [1038, 244] width 128 height 24
type input "QA"
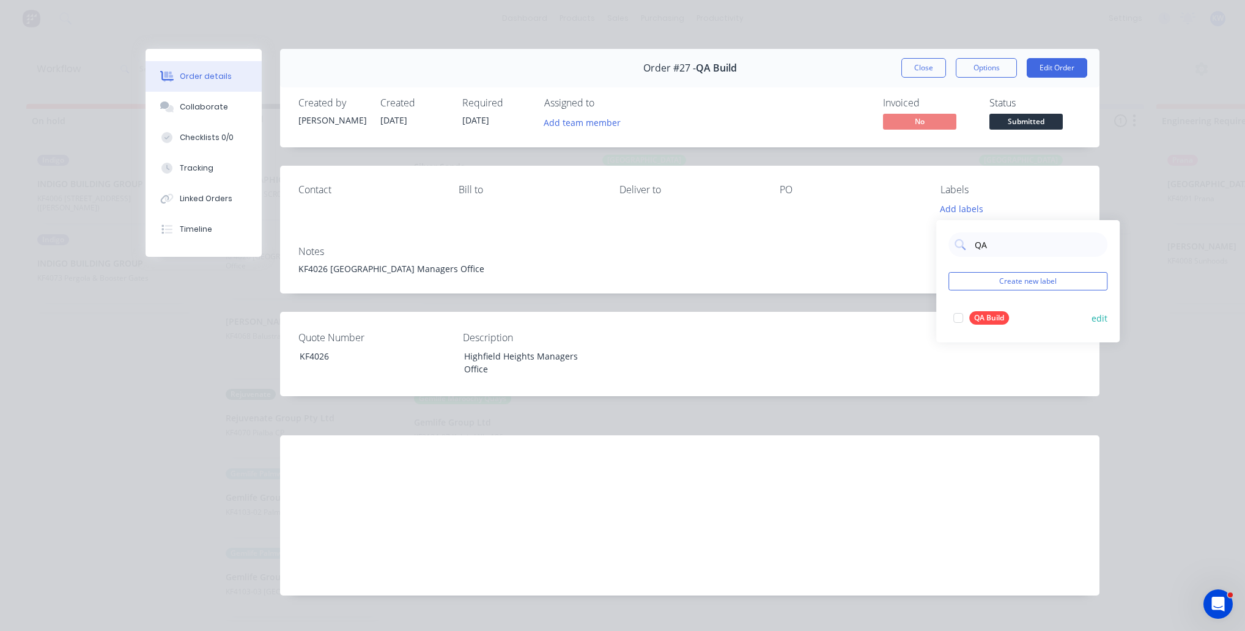
click at [959, 318] on div at bounding box center [958, 318] width 24 height 24
click at [1042, 186] on div "Labels" at bounding box center [1011, 190] width 141 height 12
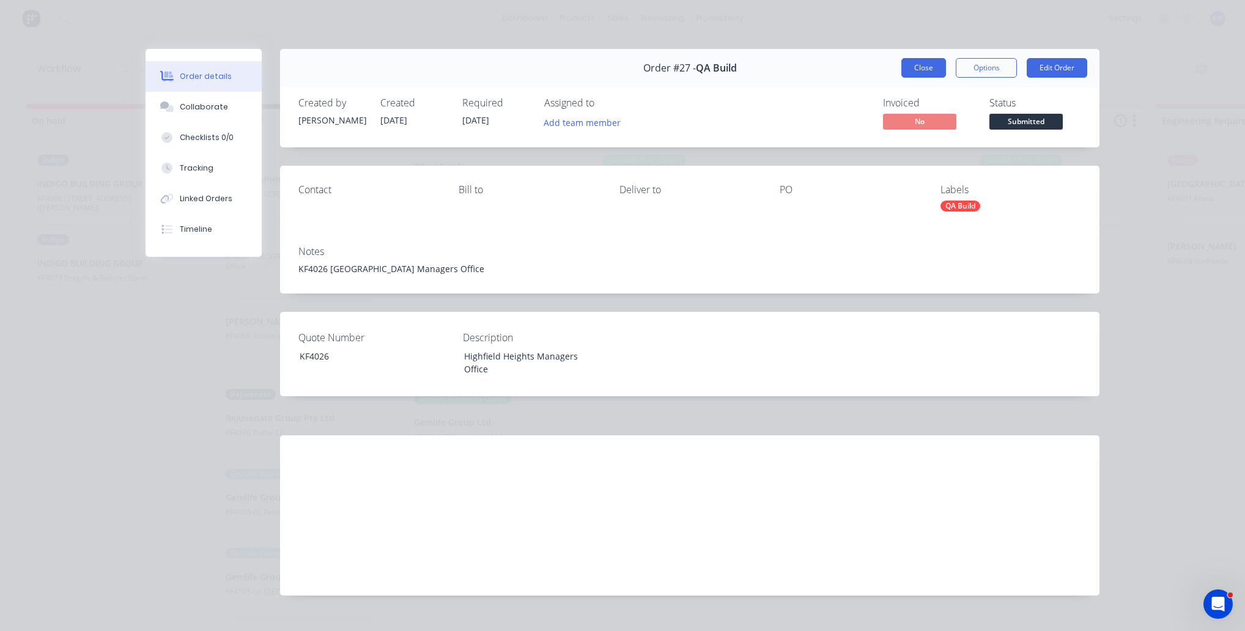
click at [915, 77] on button "Close" at bounding box center [923, 68] width 45 height 20
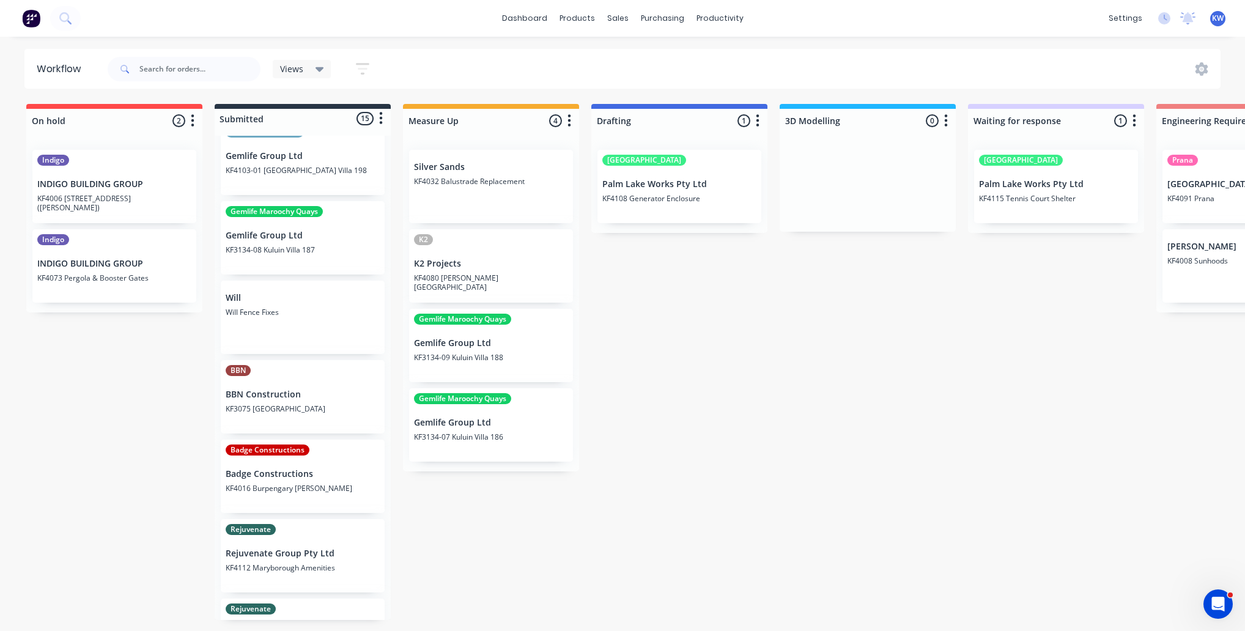
scroll to position [714, 0]
